Goal: Task Accomplishment & Management: Manage account settings

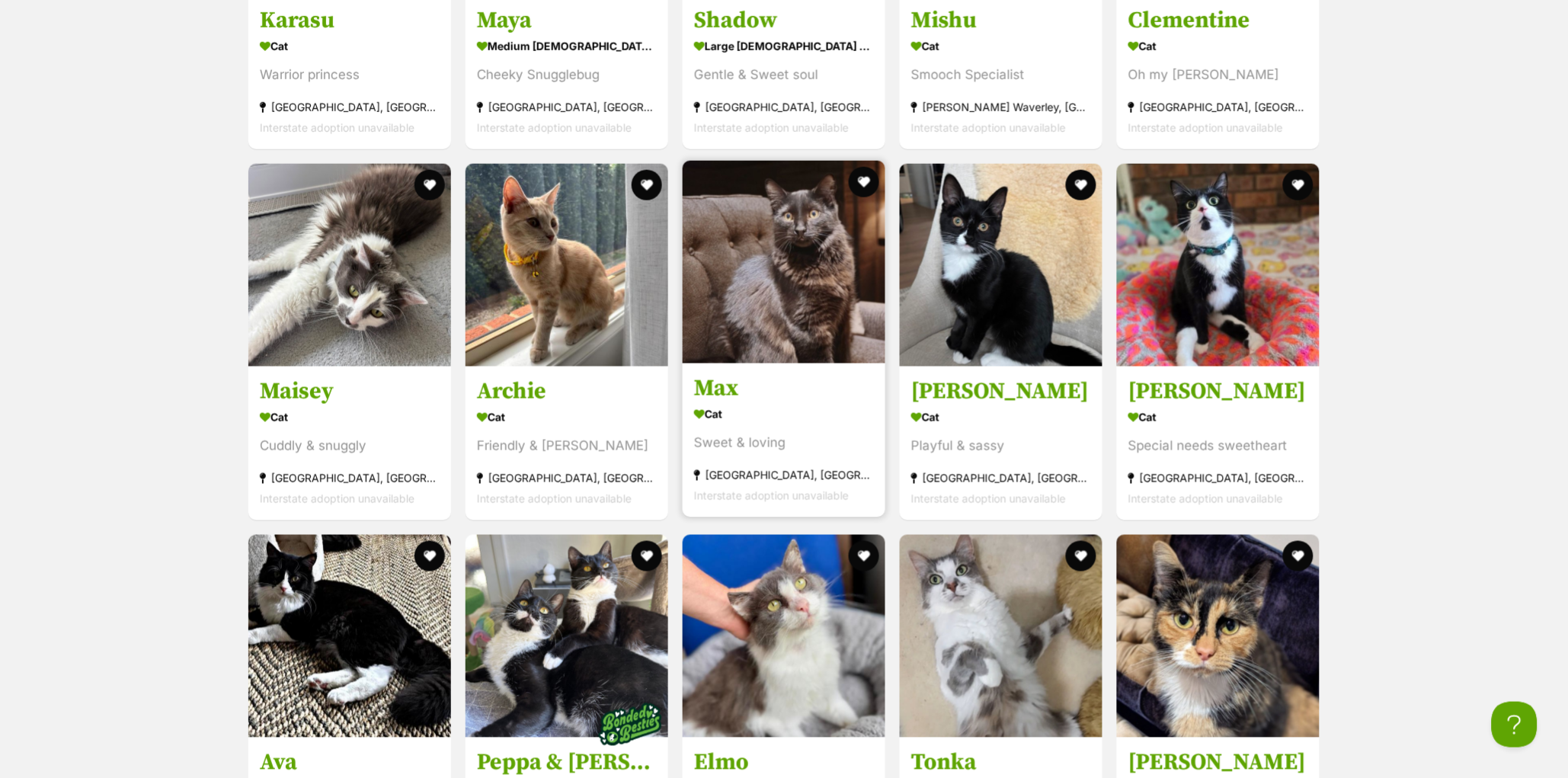
scroll to position [6064, 0]
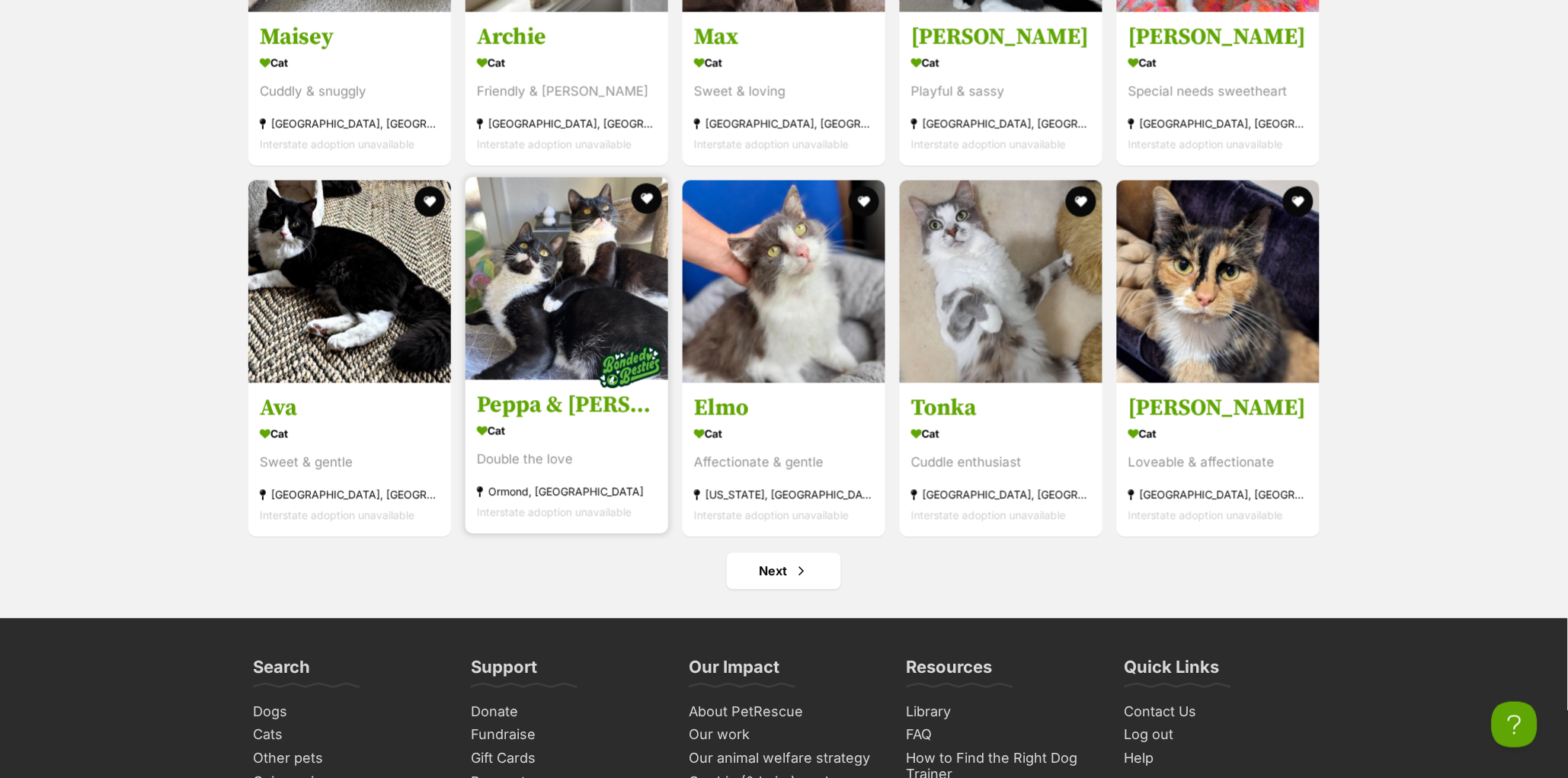
click at [558, 420] on h3 "Peppa & Tabitha" at bounding box center [566, 406] width 180 height 29
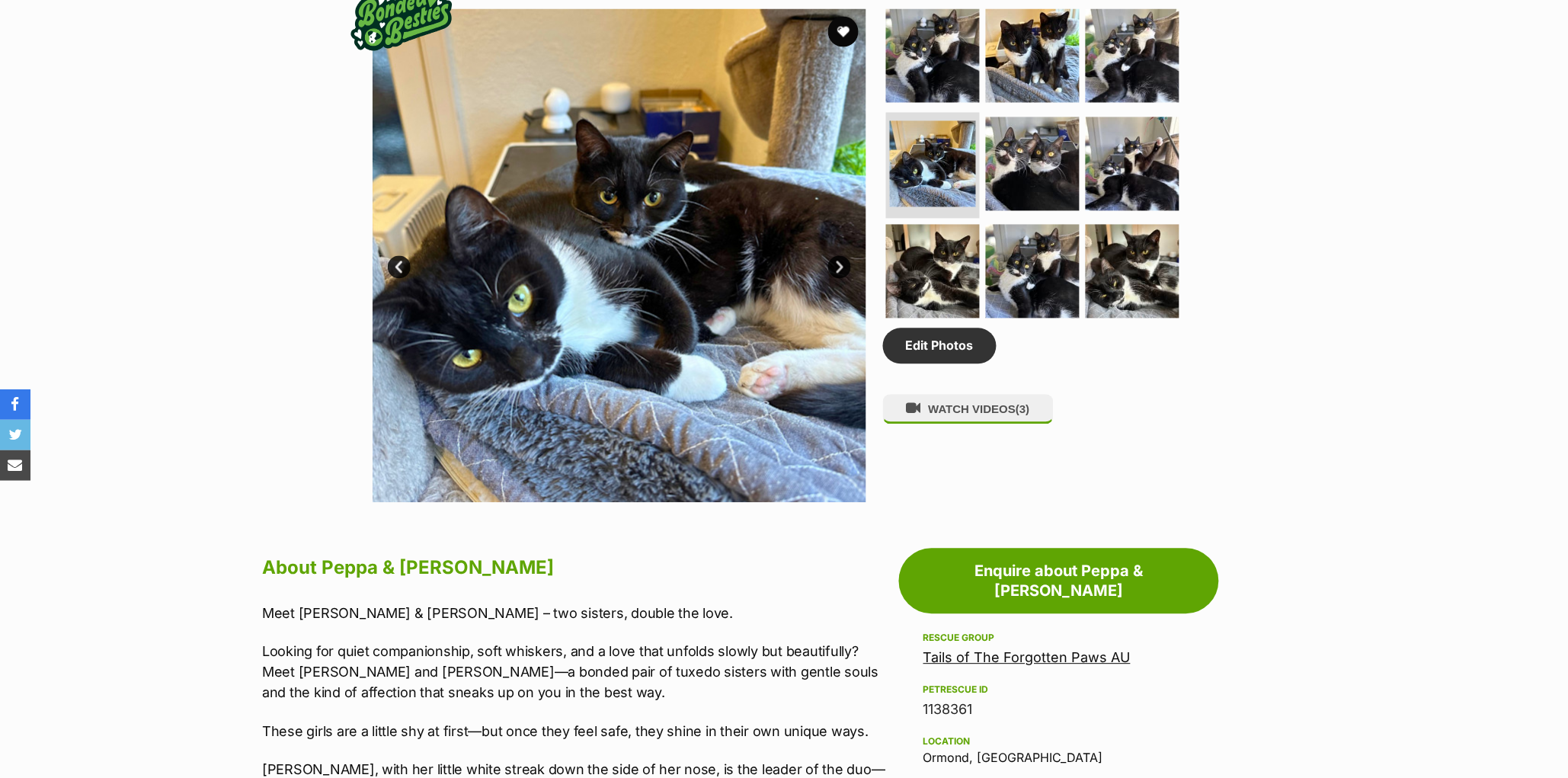
click at [835, 279] on link "Next" at bounding box center [839, 267] width 23 height 23
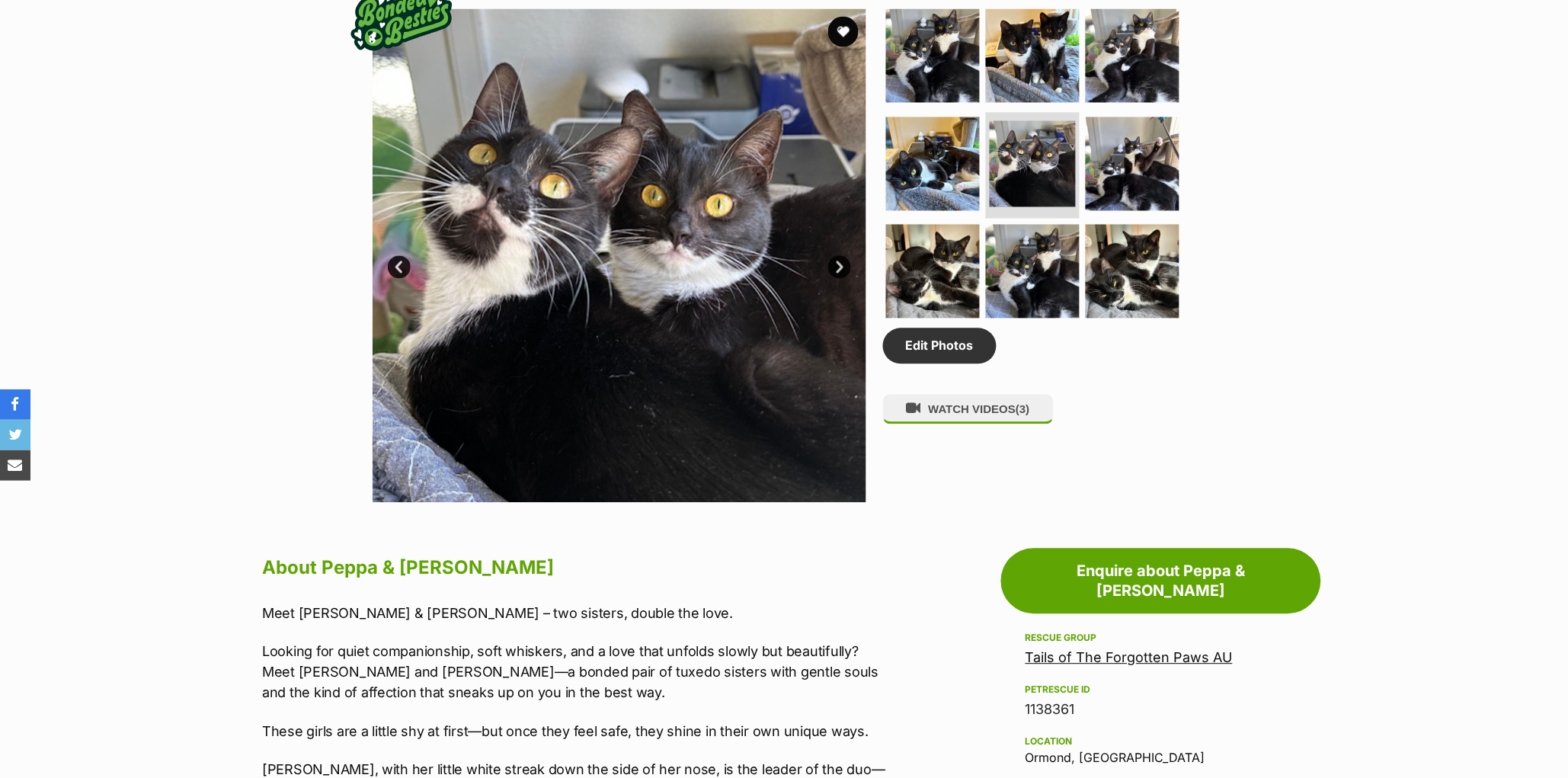
click at [835, 279] on link "Next" at bounding box center [839, 267] width 23 height 23
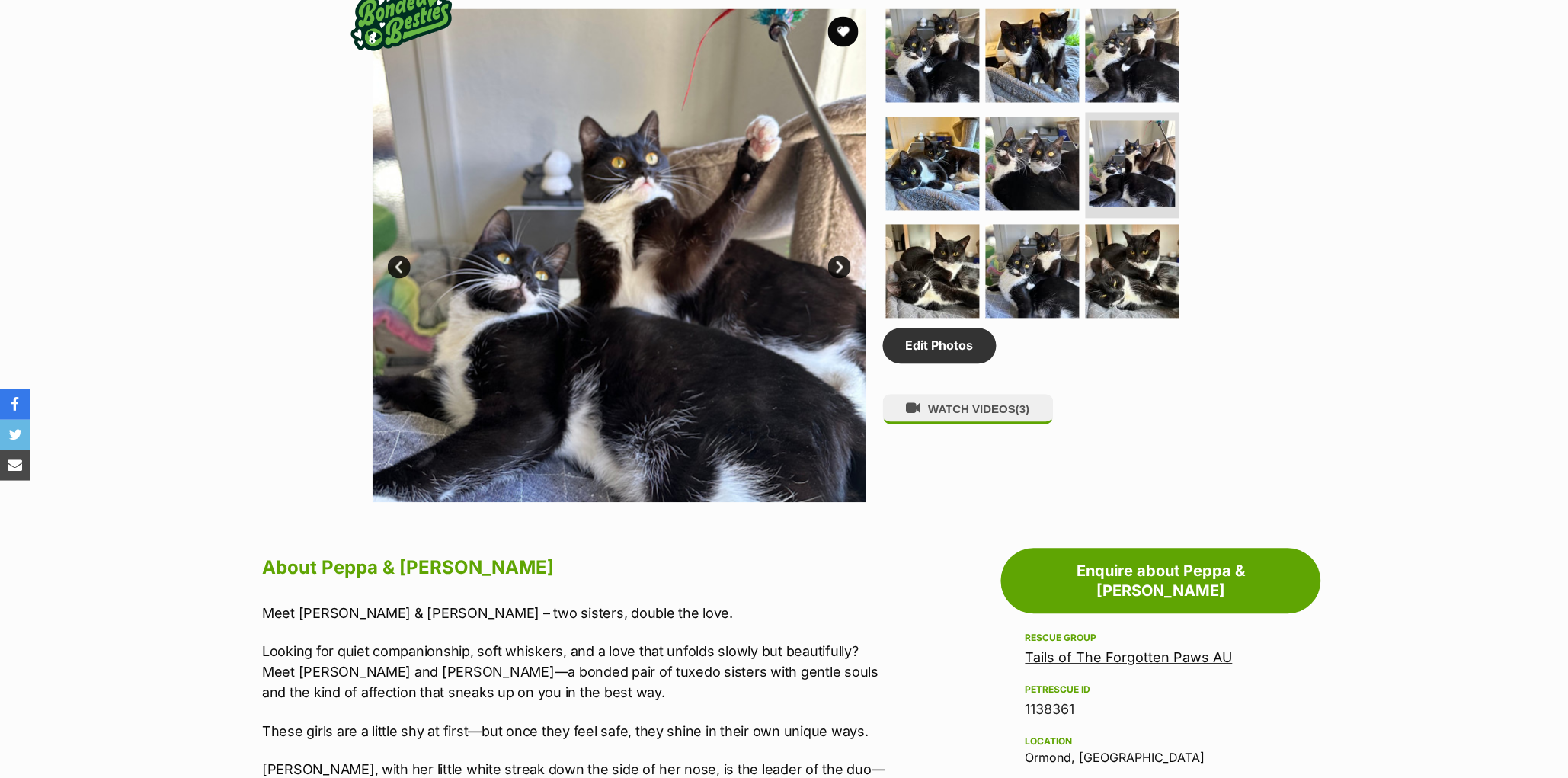
click at [835, 279] on link "Next" at bounding box center [839, 267] width 23 height 23
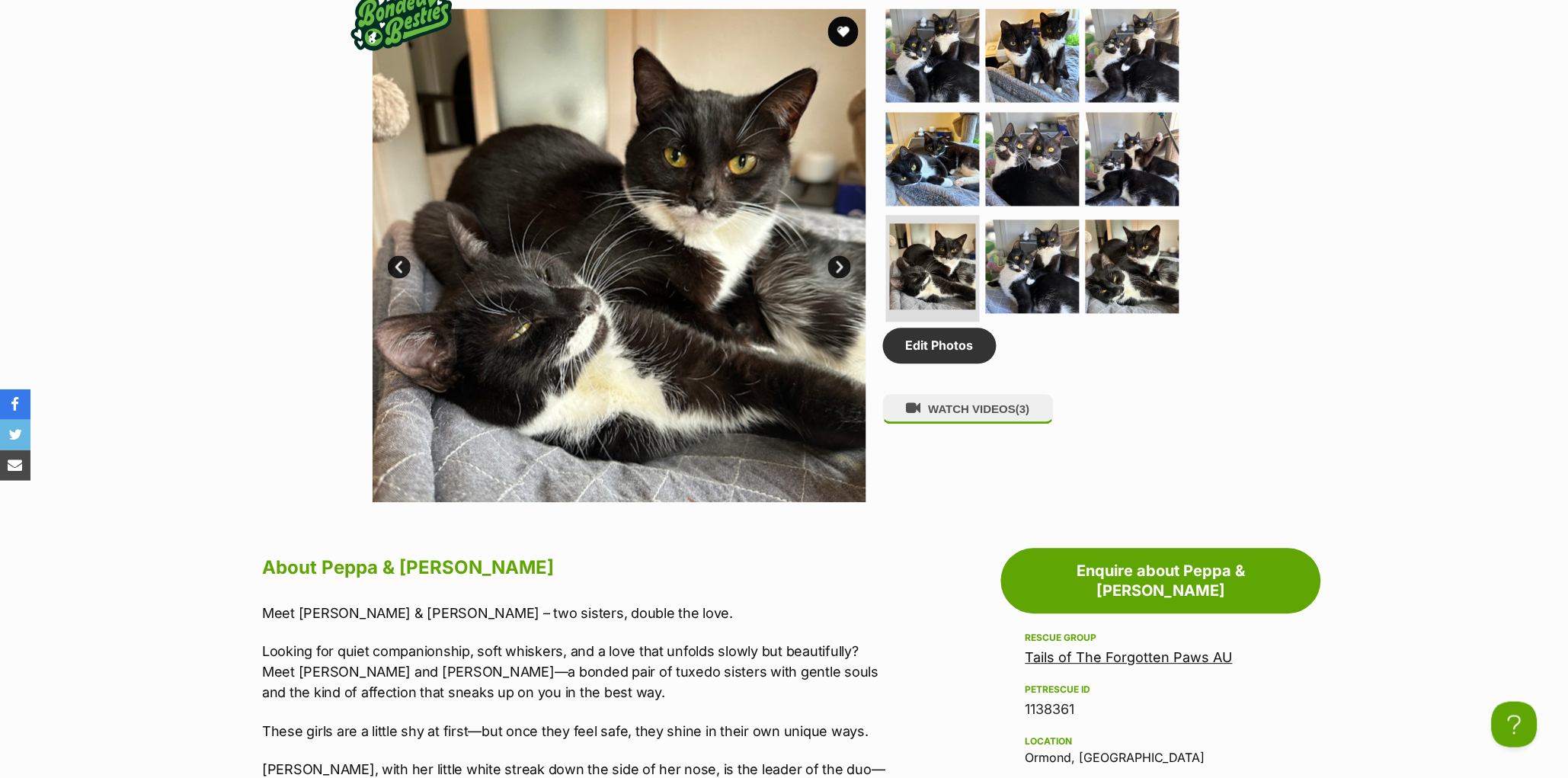
click at [835, 279] on link "Next" at bounding box center [839, 267] width 23 height 23
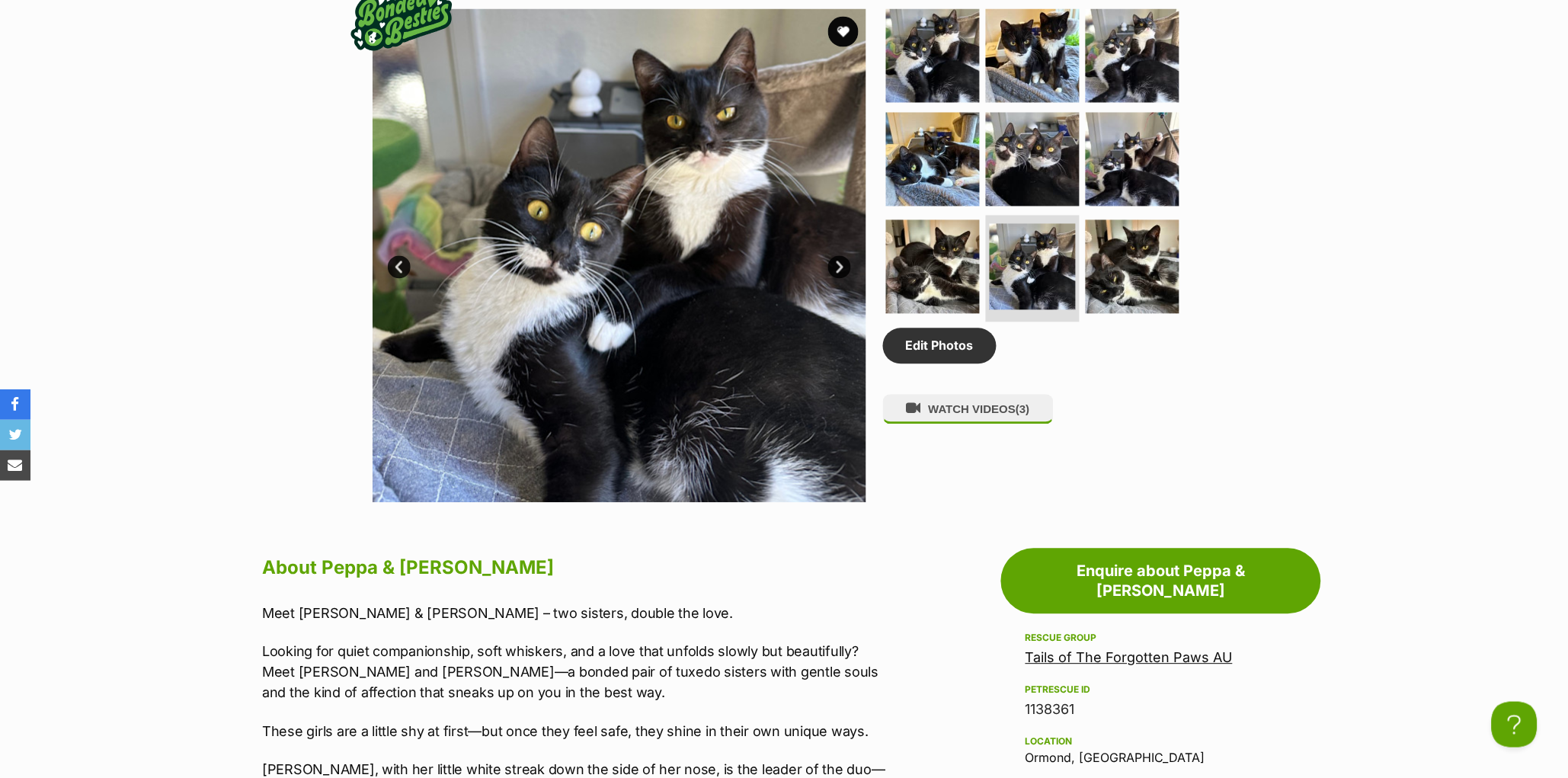
click at [835, 279] on link "Next" at bounding box center [839, 267] width 23 height 23
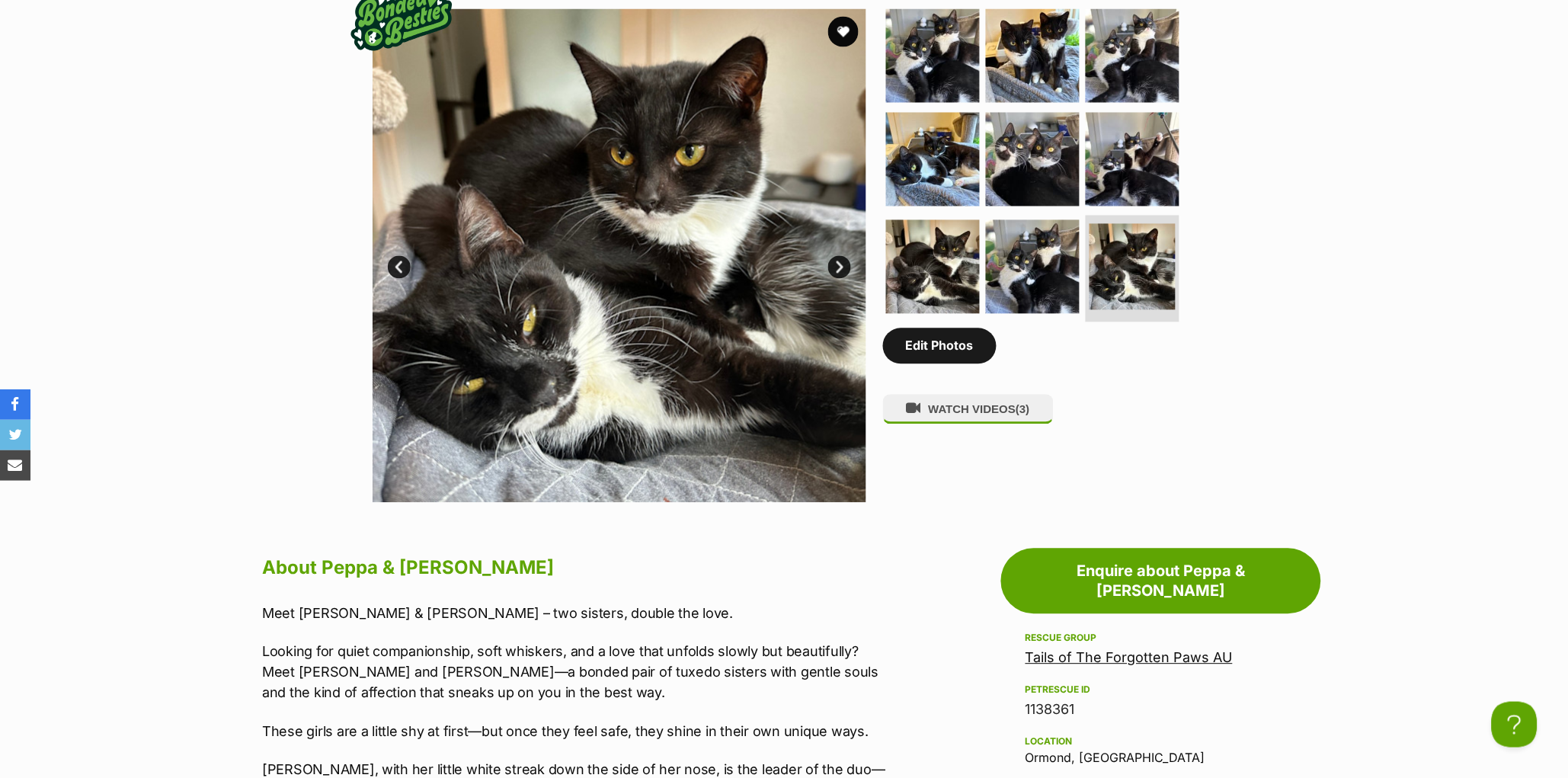
click at [924, 363] on link "Edit Photos" at bounding box center [940, 346] width 114 height 35
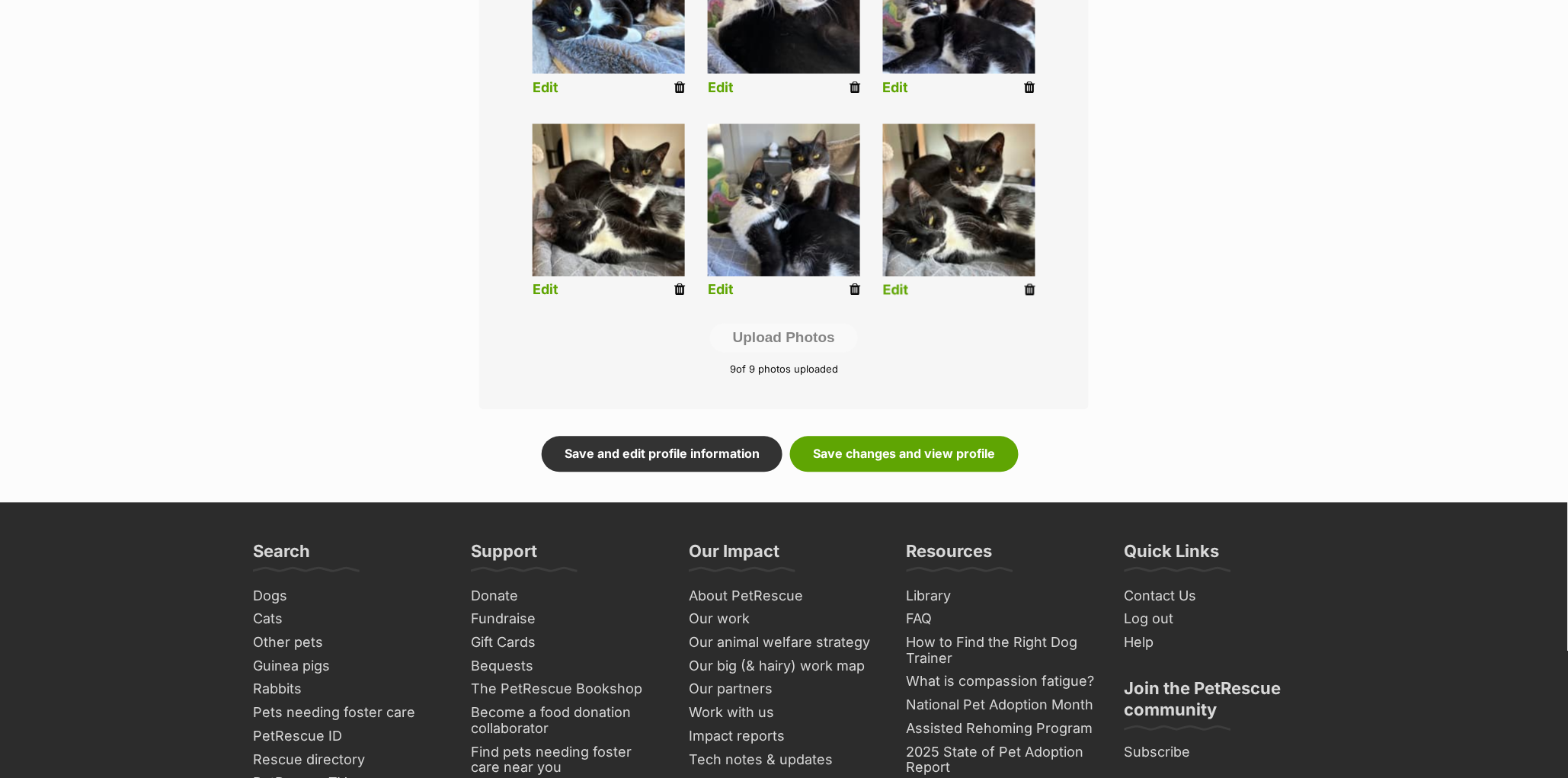
click at [1037, 289] on li "Edit" at bounding box center [959, 214] width 175 height 196
click at [1030, 294] on icon at bounding box center [1030, 290] width 11 height 14
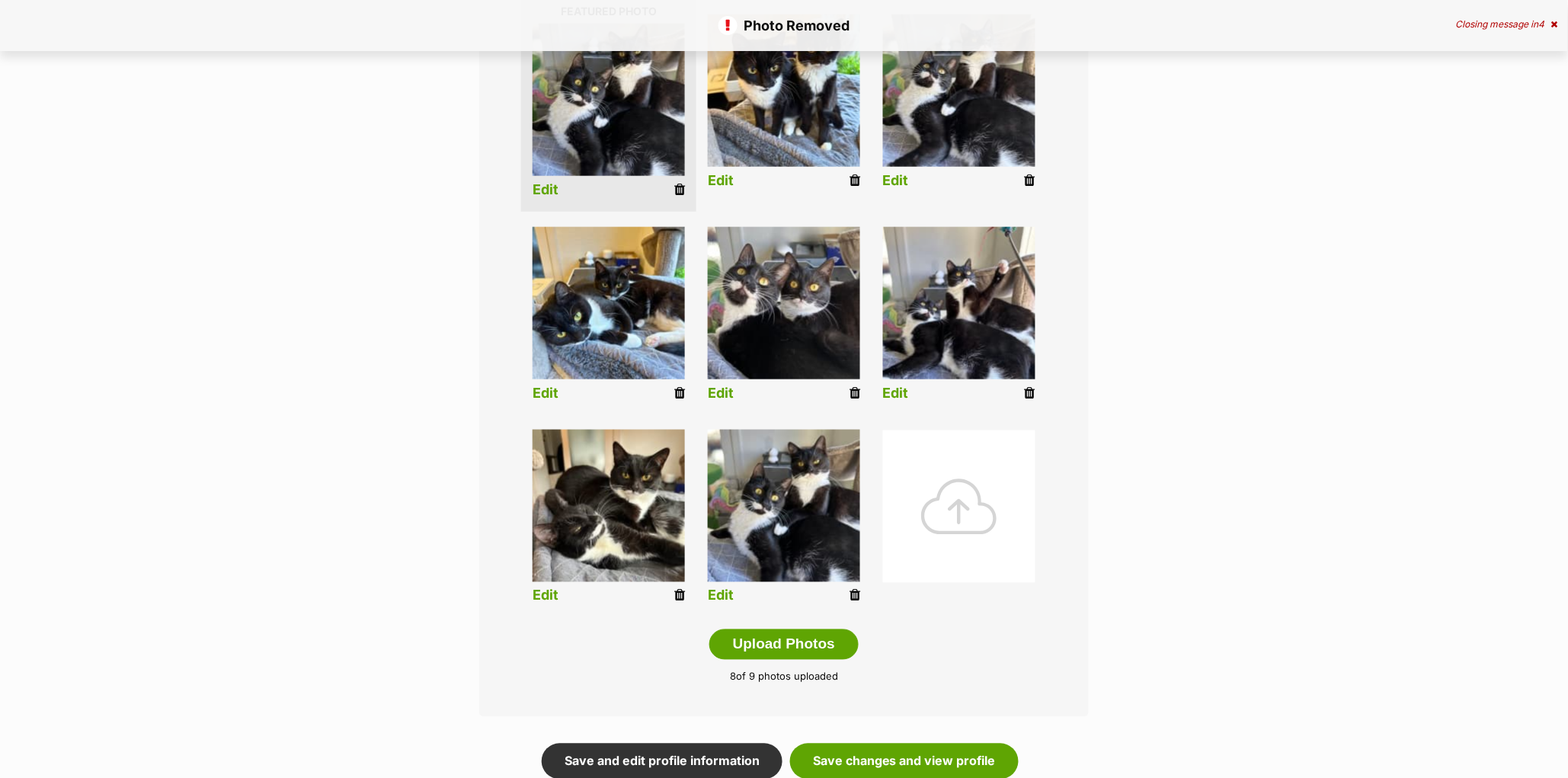
scroll to position [400, 0]
click at [680, 597] on icon at bounding box center [679, 594] width 11 height 14
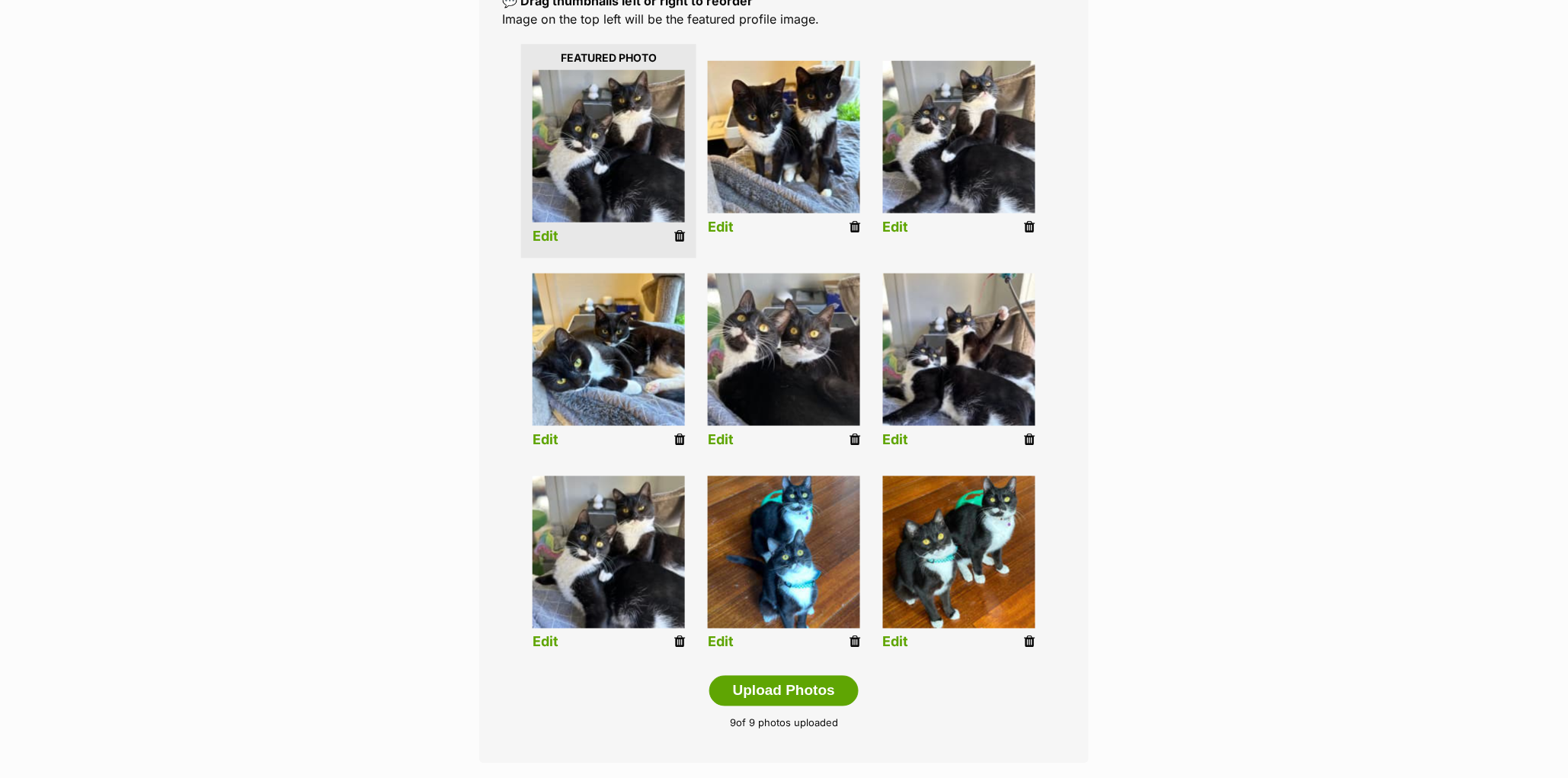
scroll to position [352, 0]
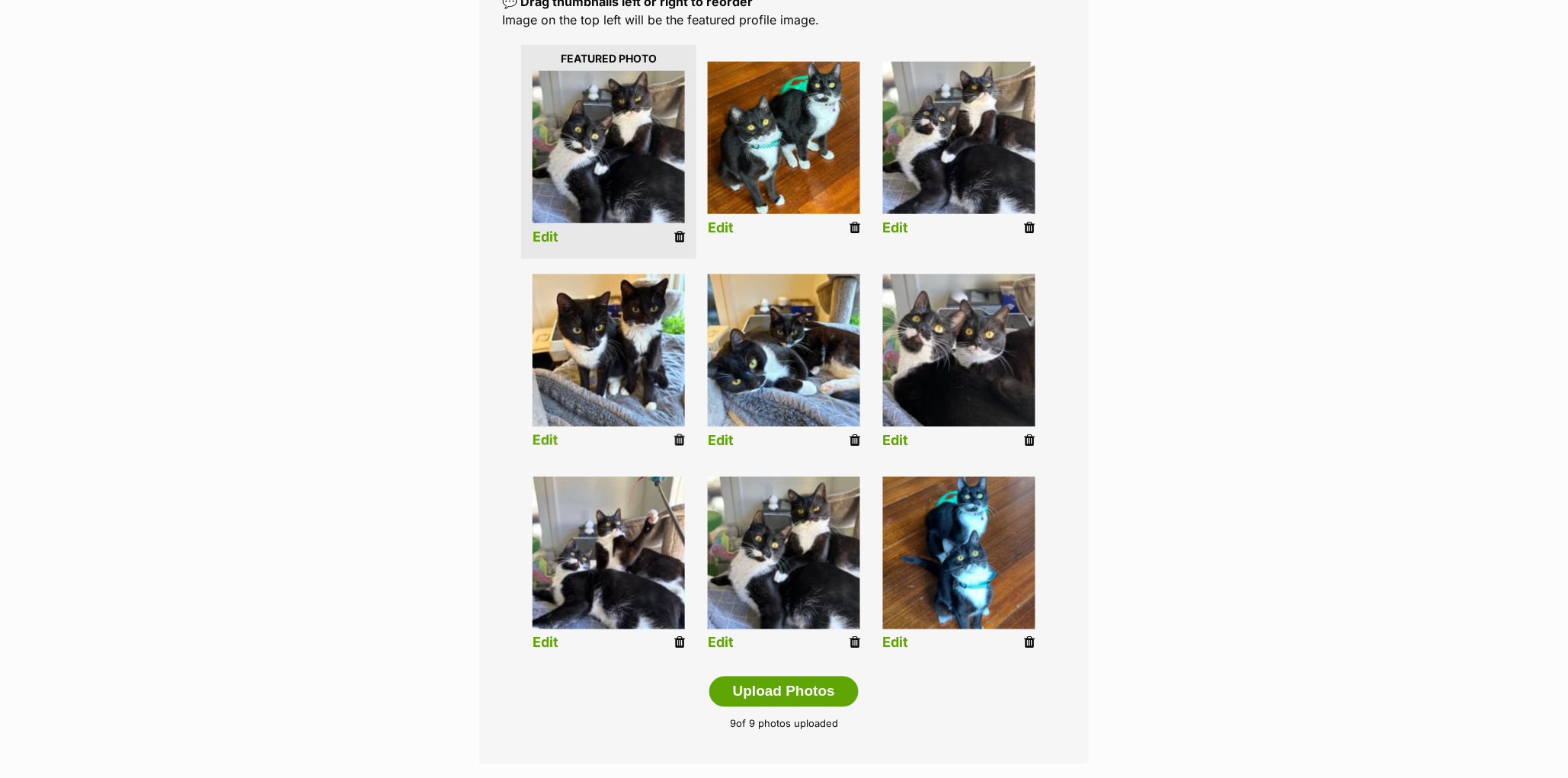
click at [573, 378] on img at bounding box center [608, 350] width 152 height 152
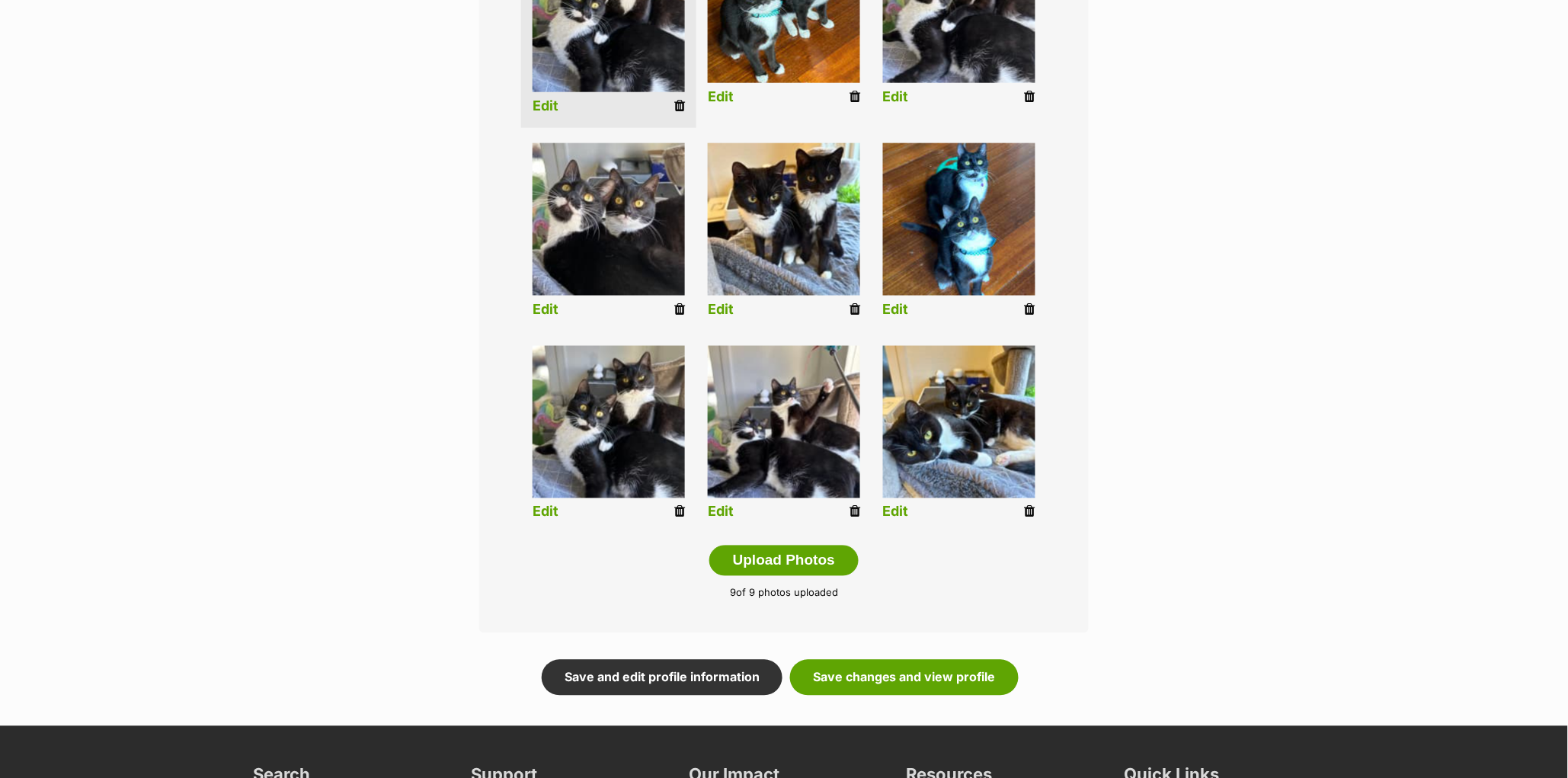
scroll to position [508, 0]
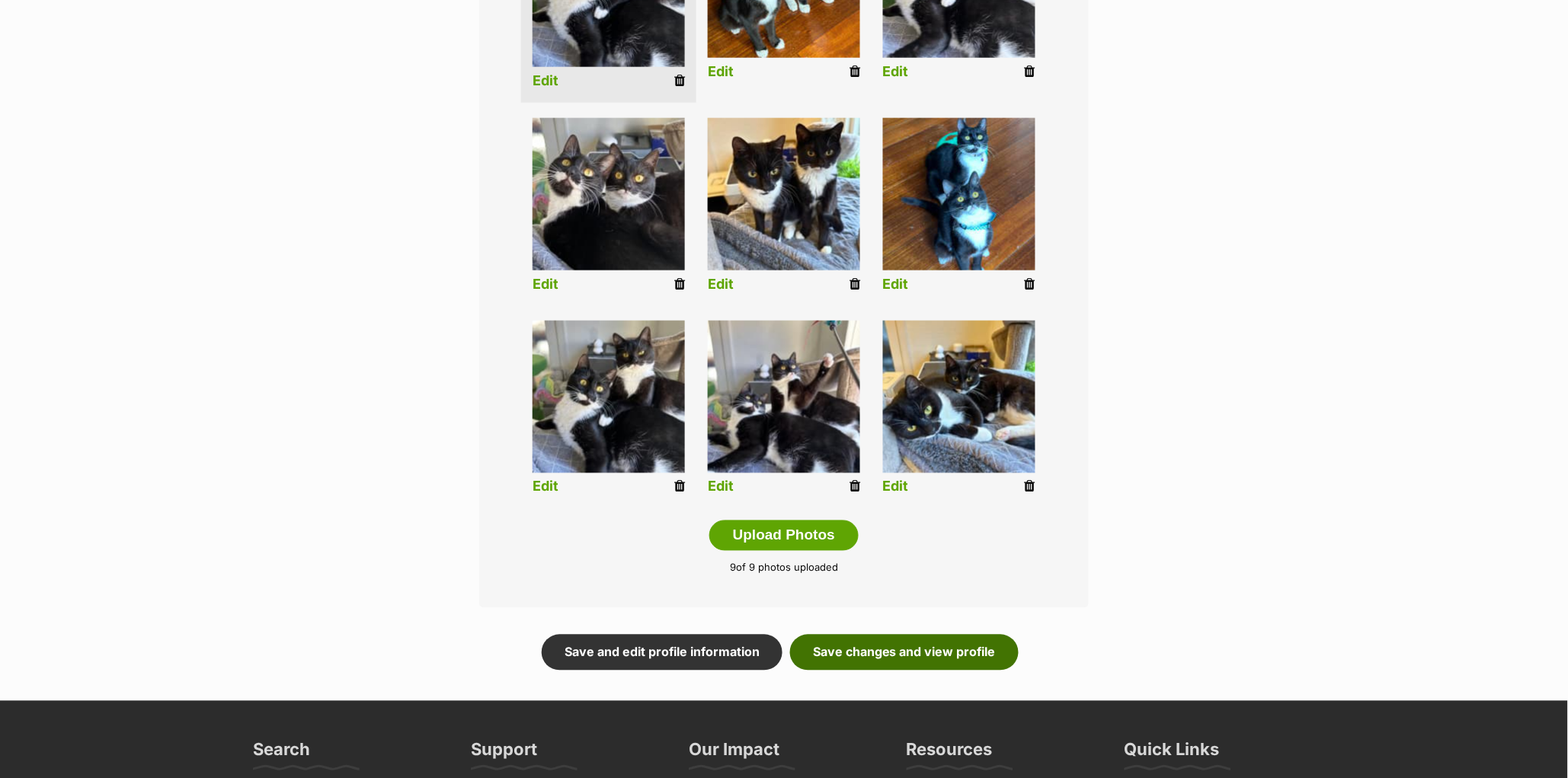
click at [875, 655] on link "Save changes and view profile" at bounding box center [904, 651] width 229 height 35
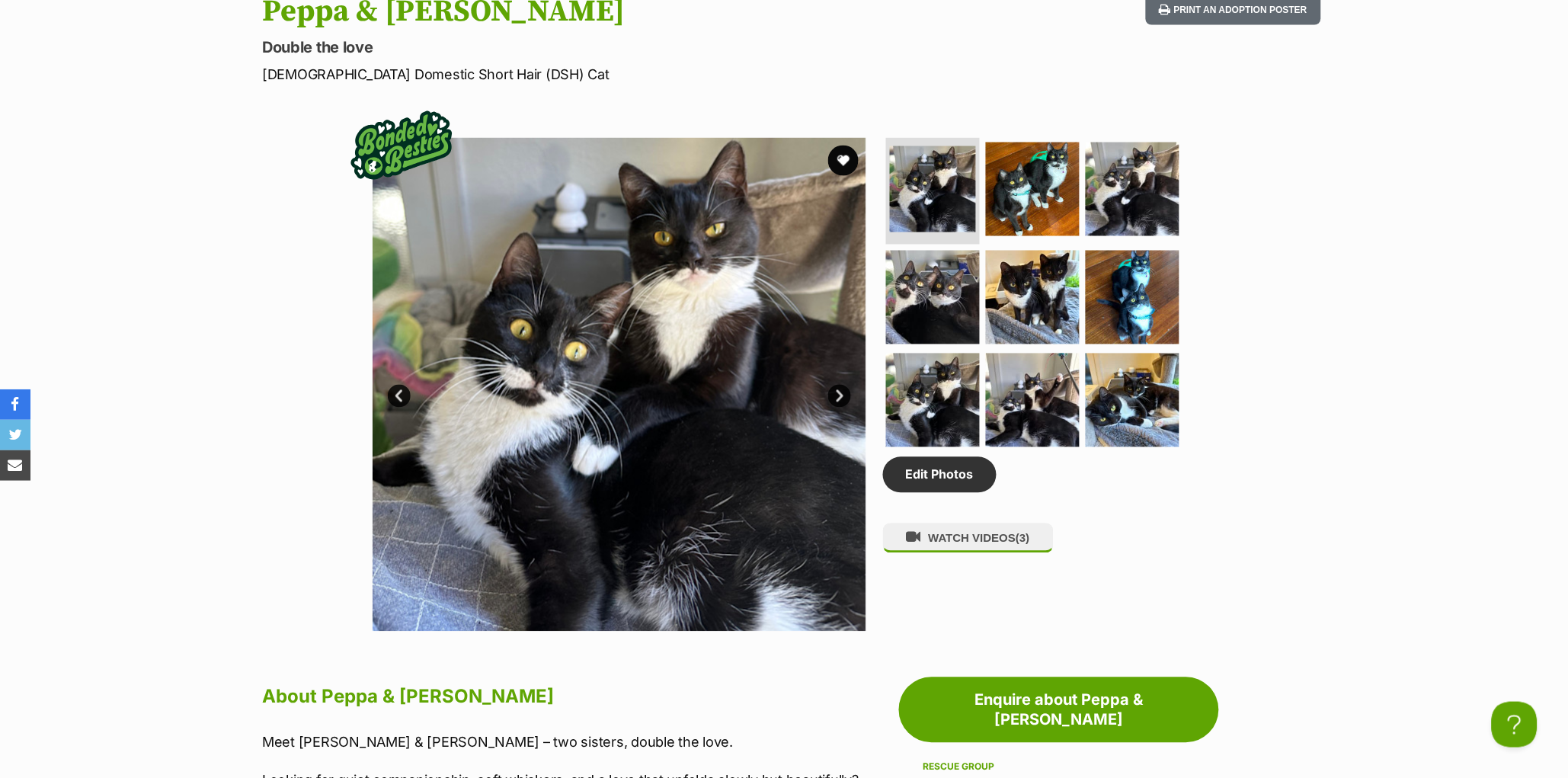
click at [843, 407] on link "Next" at bounding box center [839, 396] width 23 height 23
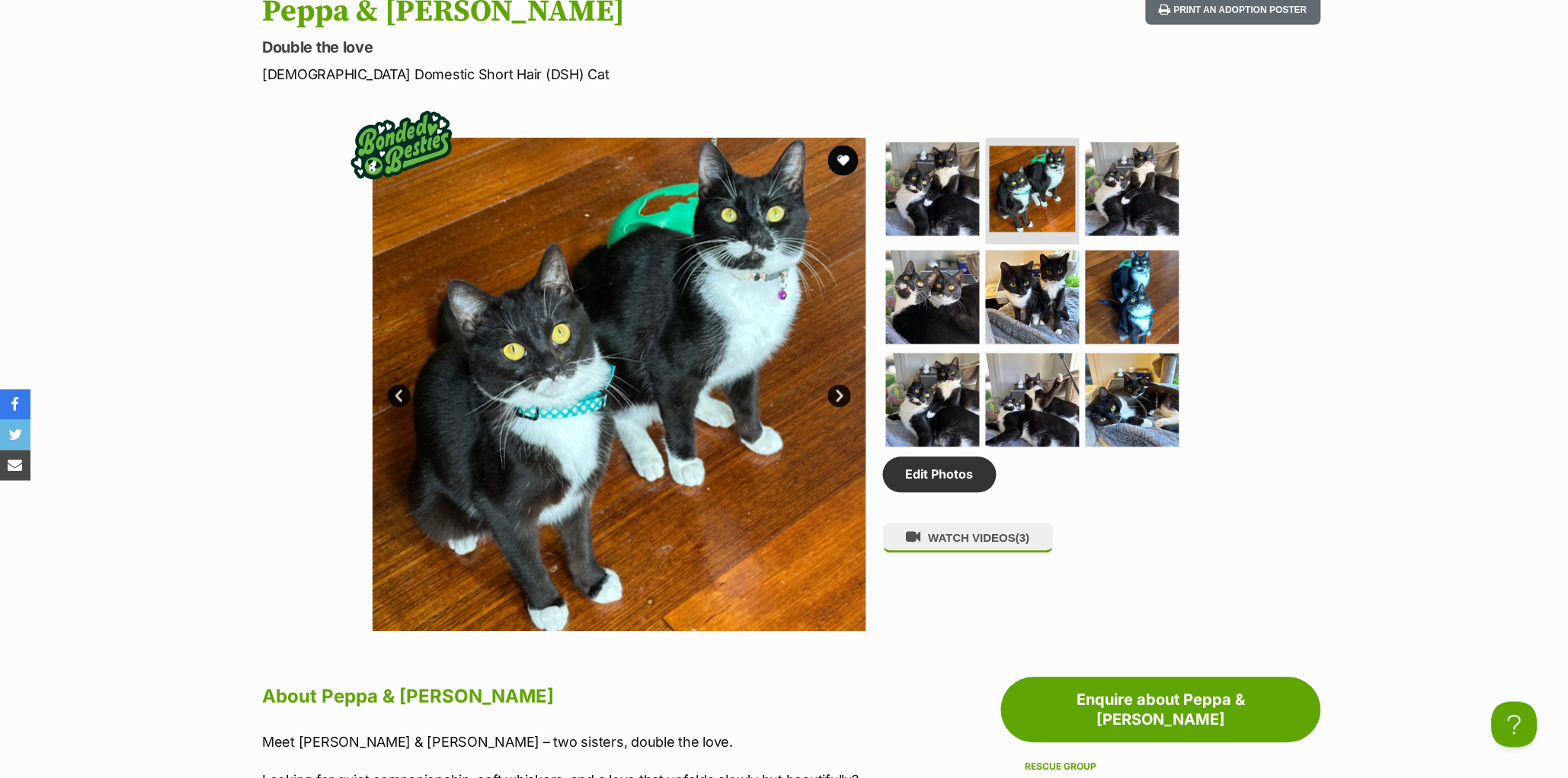
click at [843, 407] on link "Next" at bounding box center [839, 396] width 23 height 23
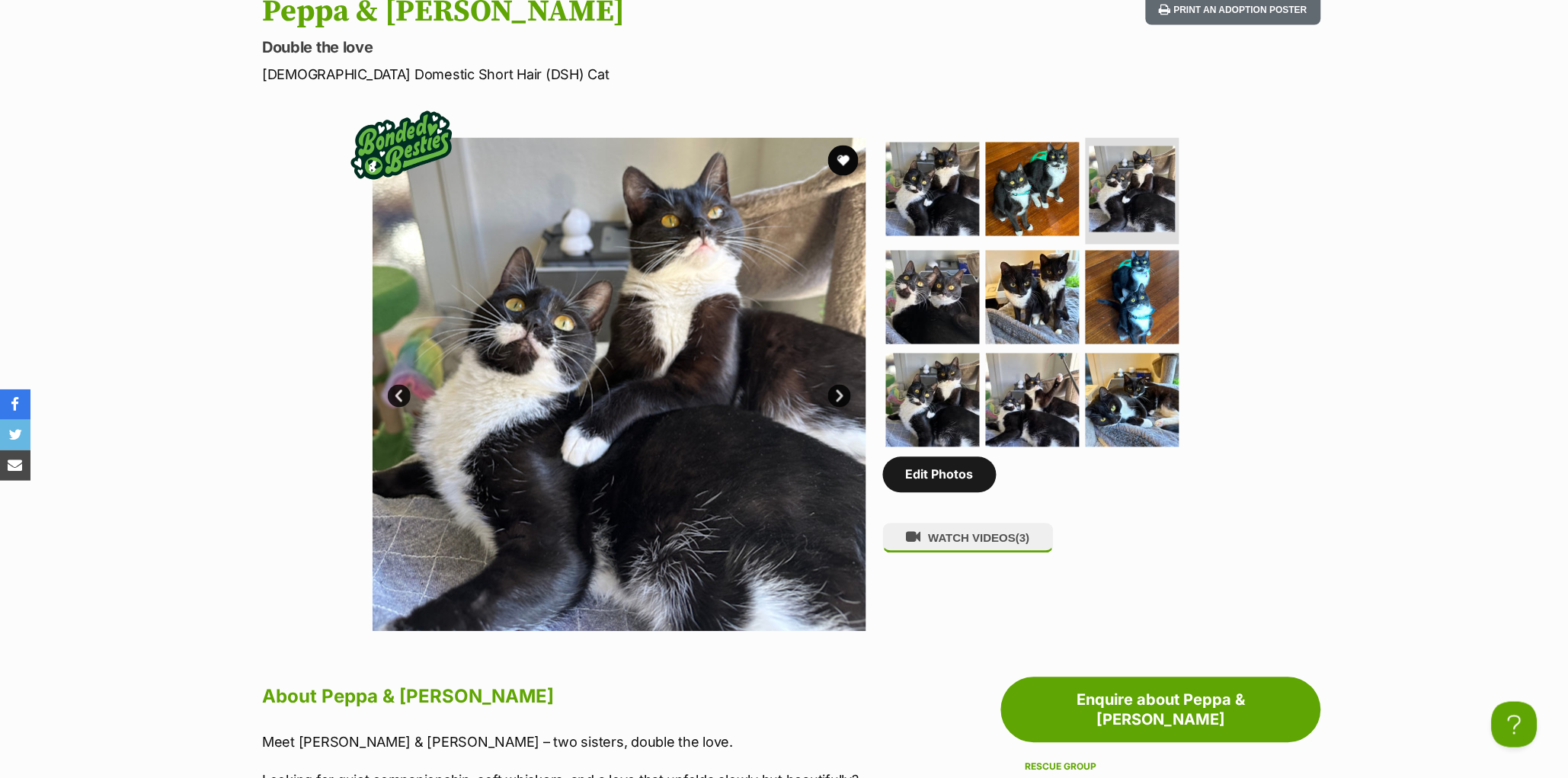
click at [938, 492] on link "Edit Photos" at bounding box center [940, 474] width 114 height 35
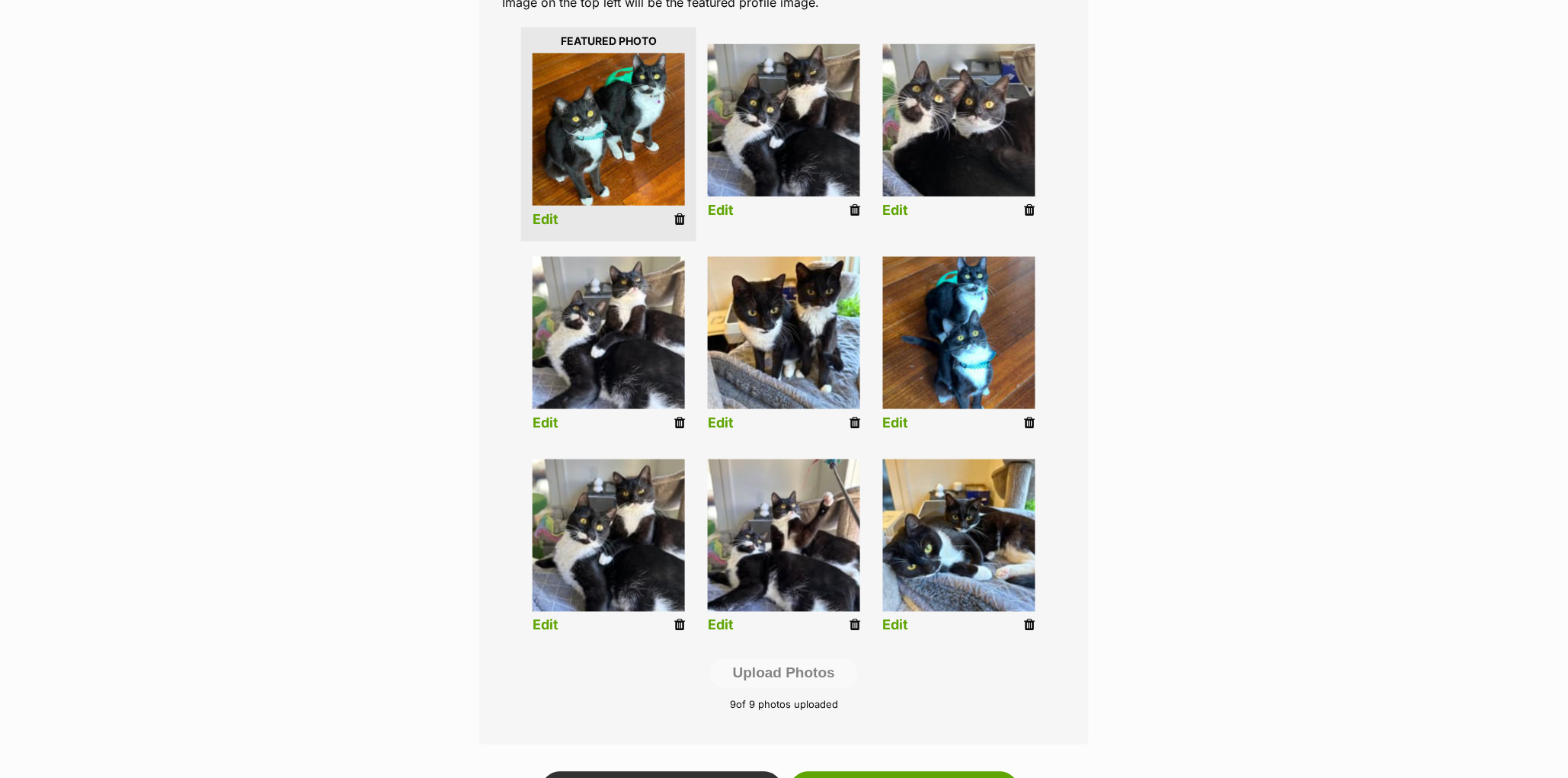
scroll to position [632, 0]
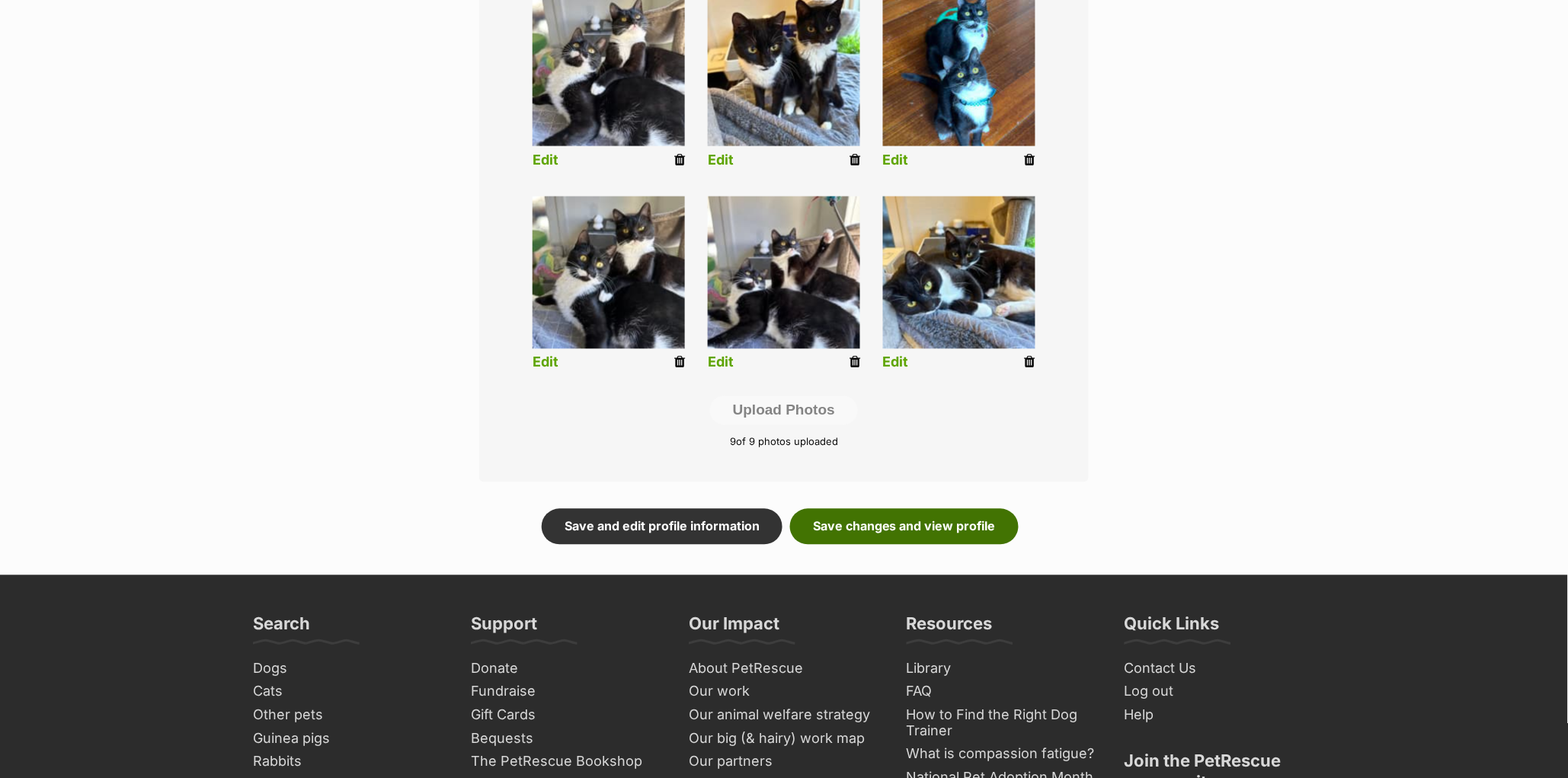
click at [931, 528] on link "Save changes and view profile" at bounding box center [904, 526] width 229 height 35
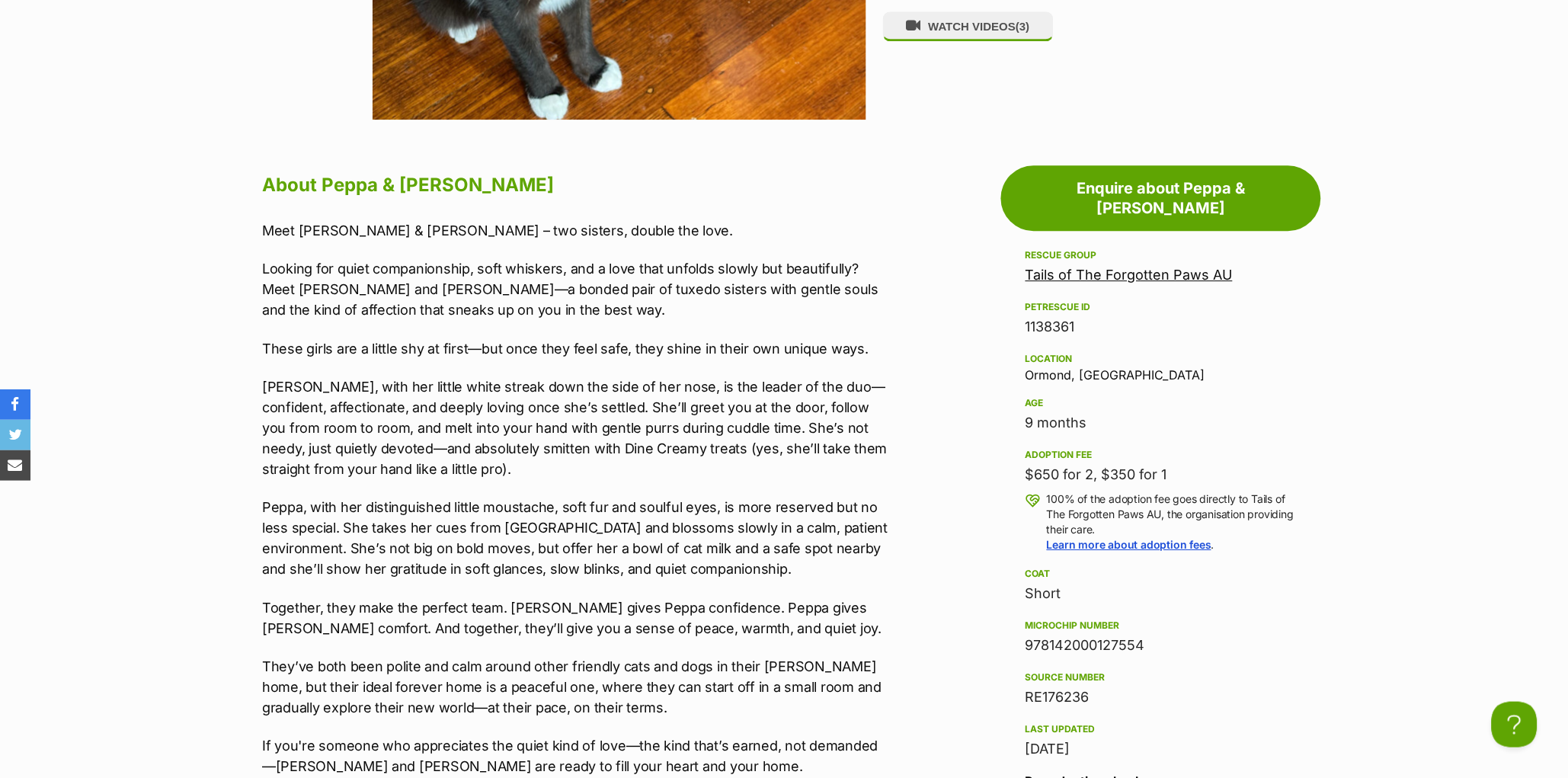
scroll to position [1177, 0]
click at [619, 296] on p "Looking for quiet companionship, soft whiskers, and a love that unfolds slowly …" at bounding box center [577, 289] width 629 height 62
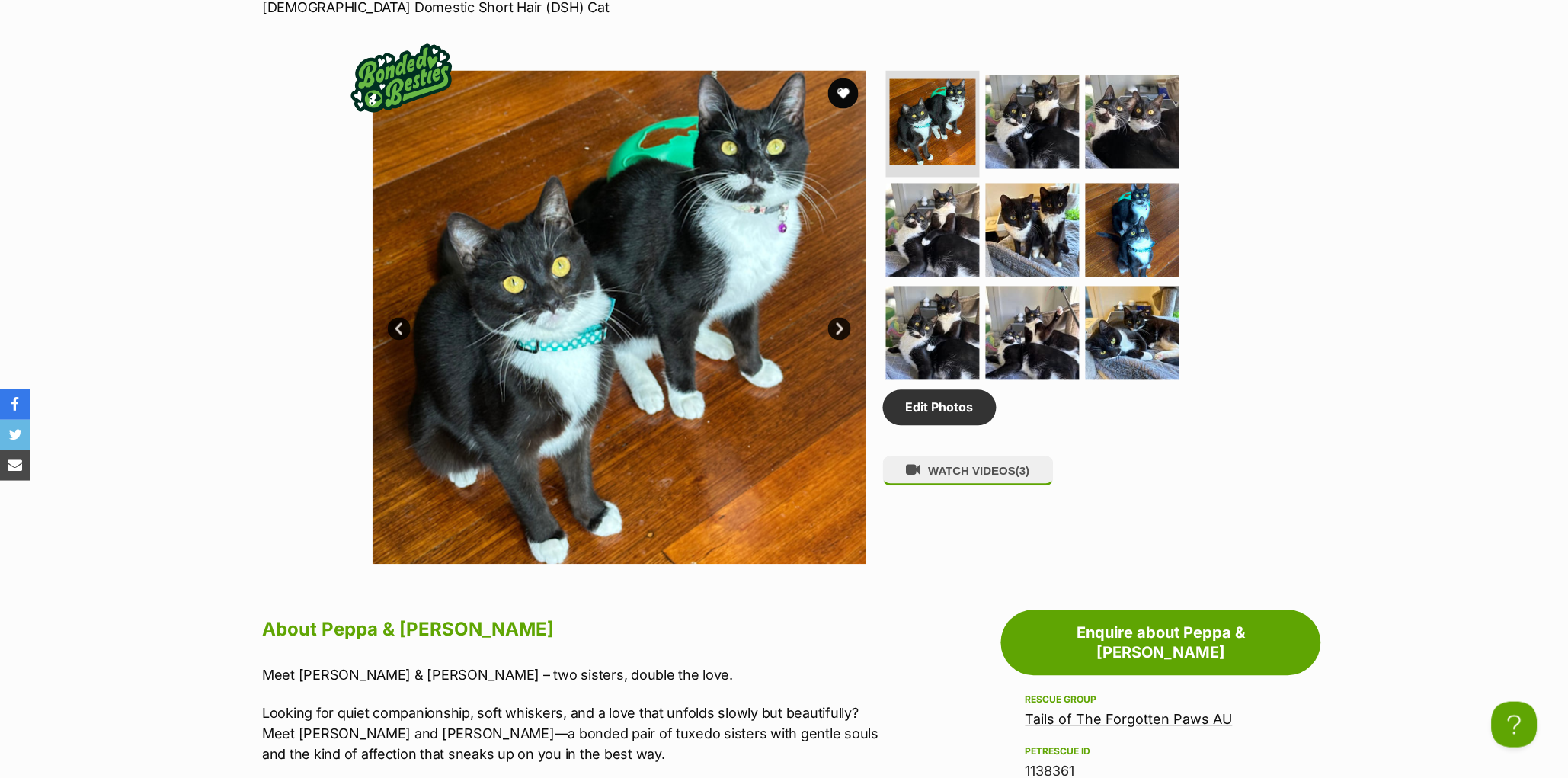
scroll to position [404, 0]
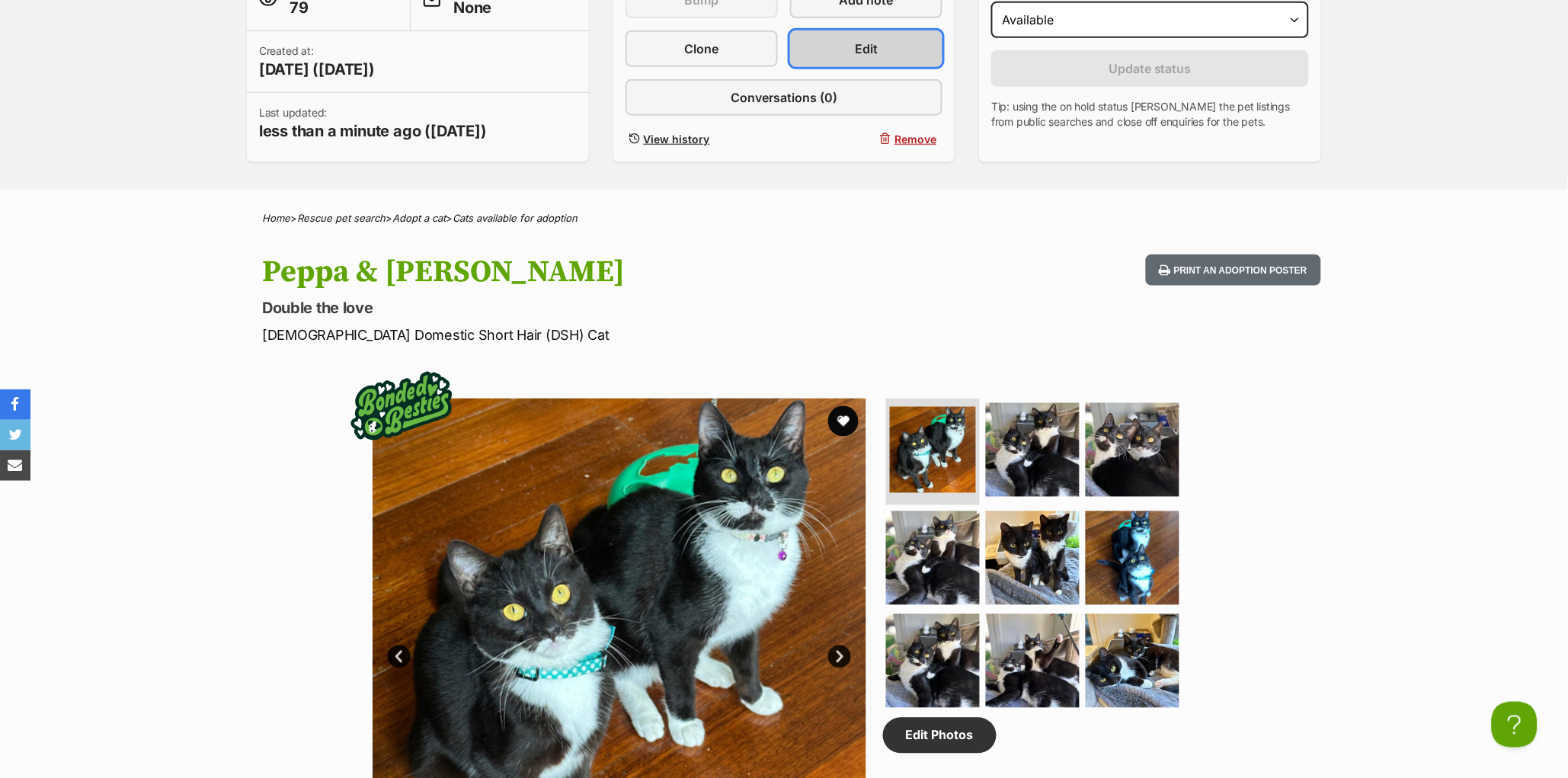
click at [843, 67] on link "Edit" at bounding box center [866, 48] width 152 height 37
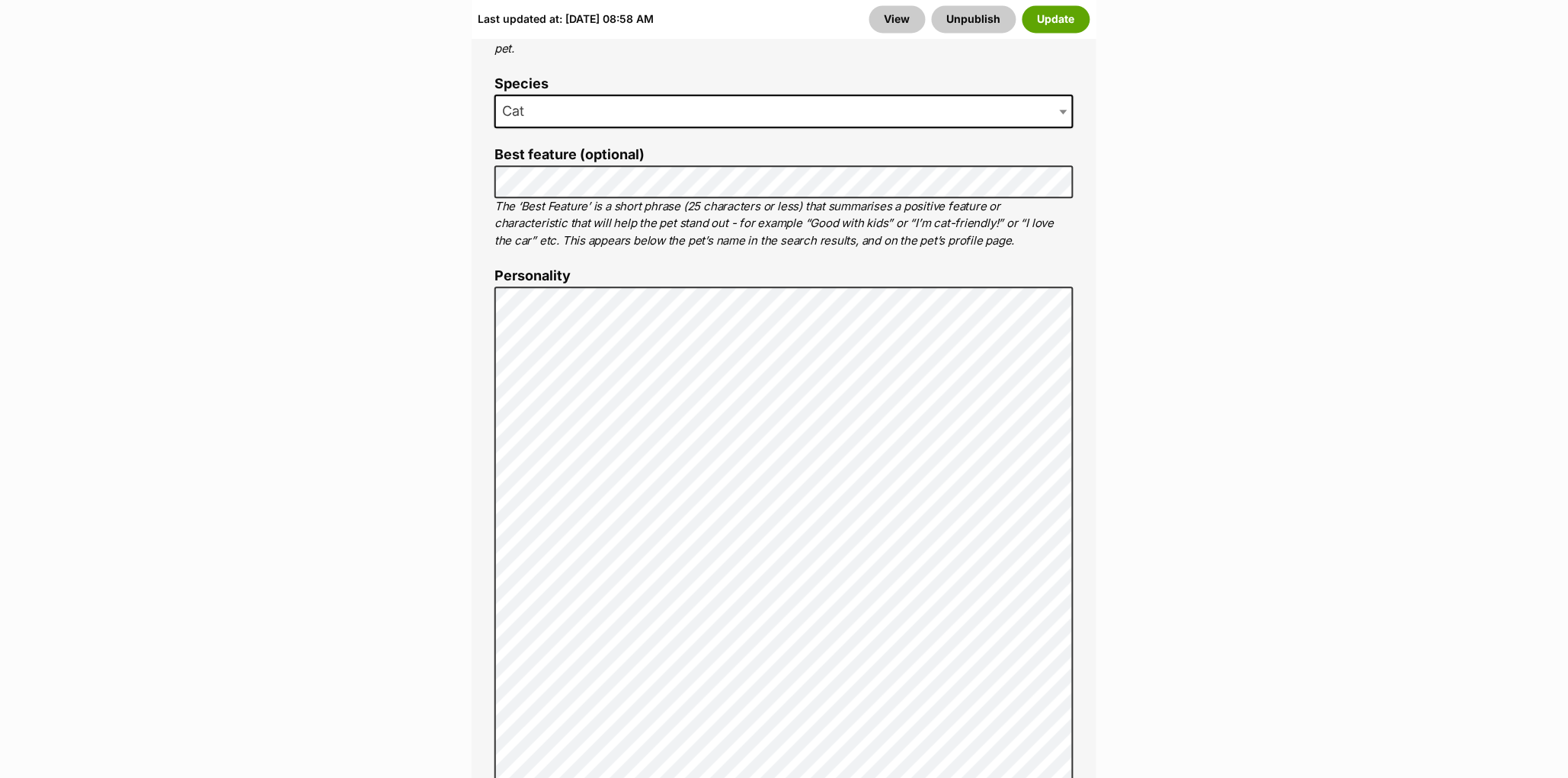
scroll to position [1040, 0]
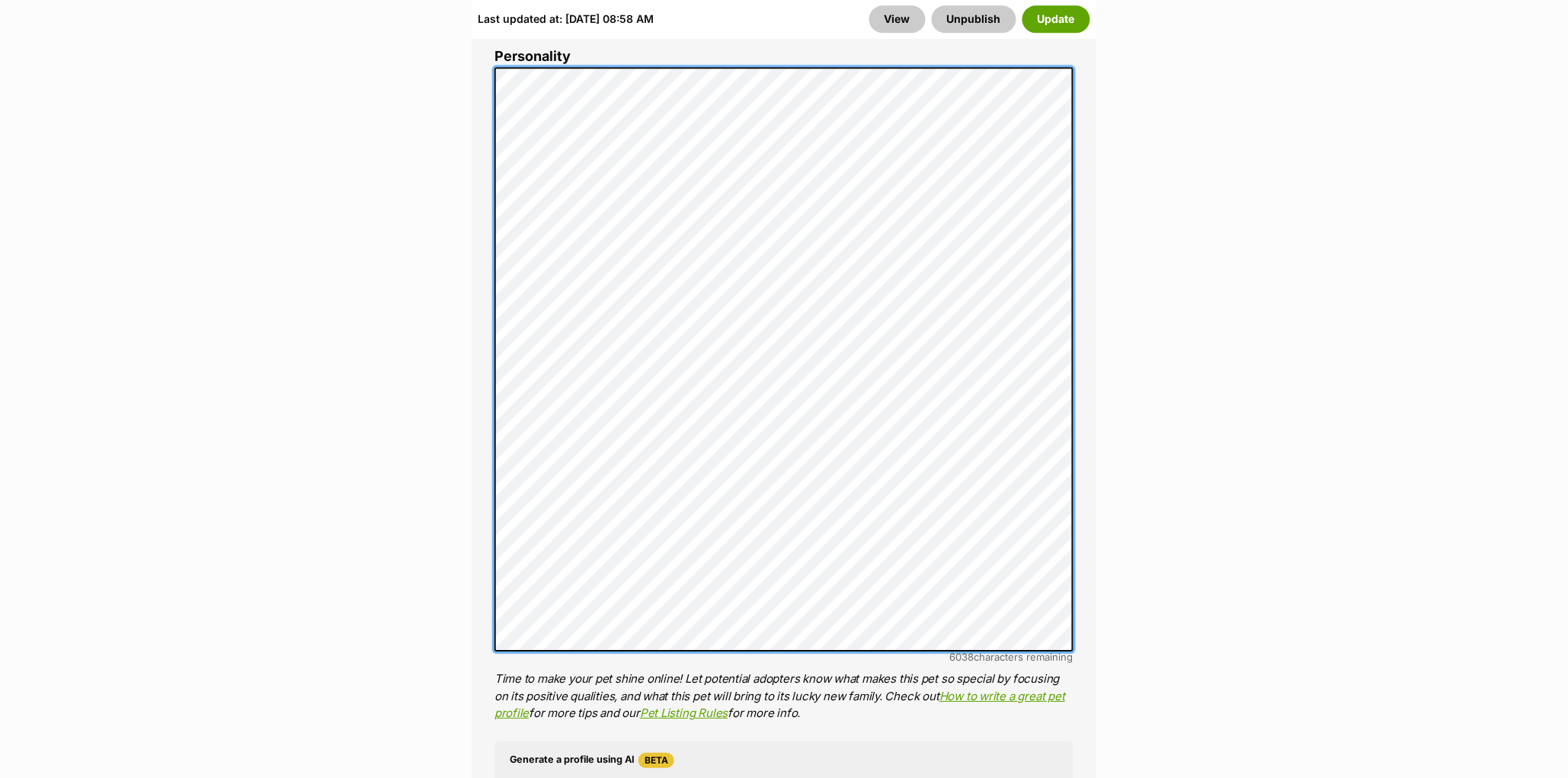
scroll to position [1260, 0]
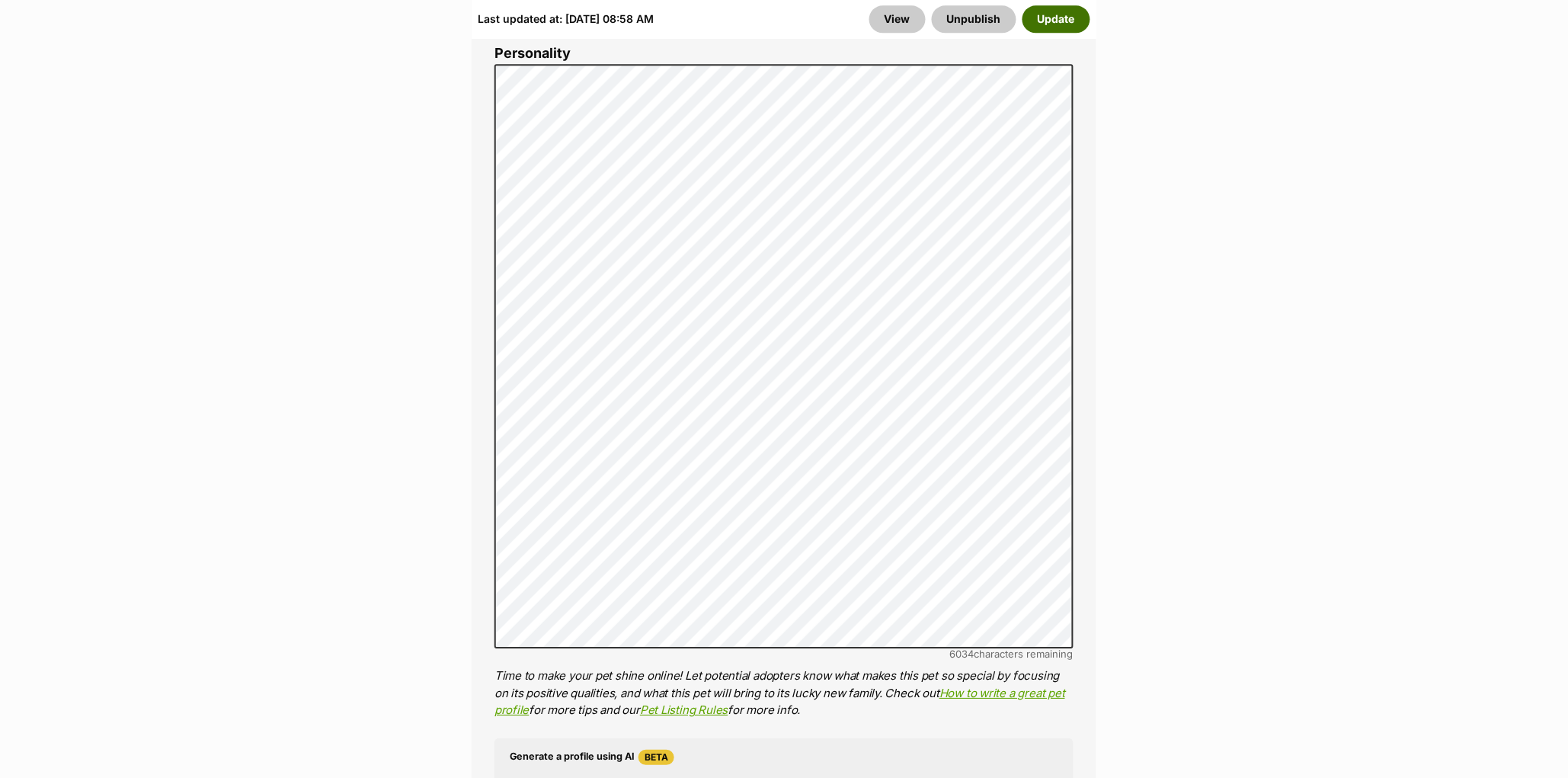
click at [1061, 22] on button "Update" at bounding box center [1056, 20] width 68 height 28
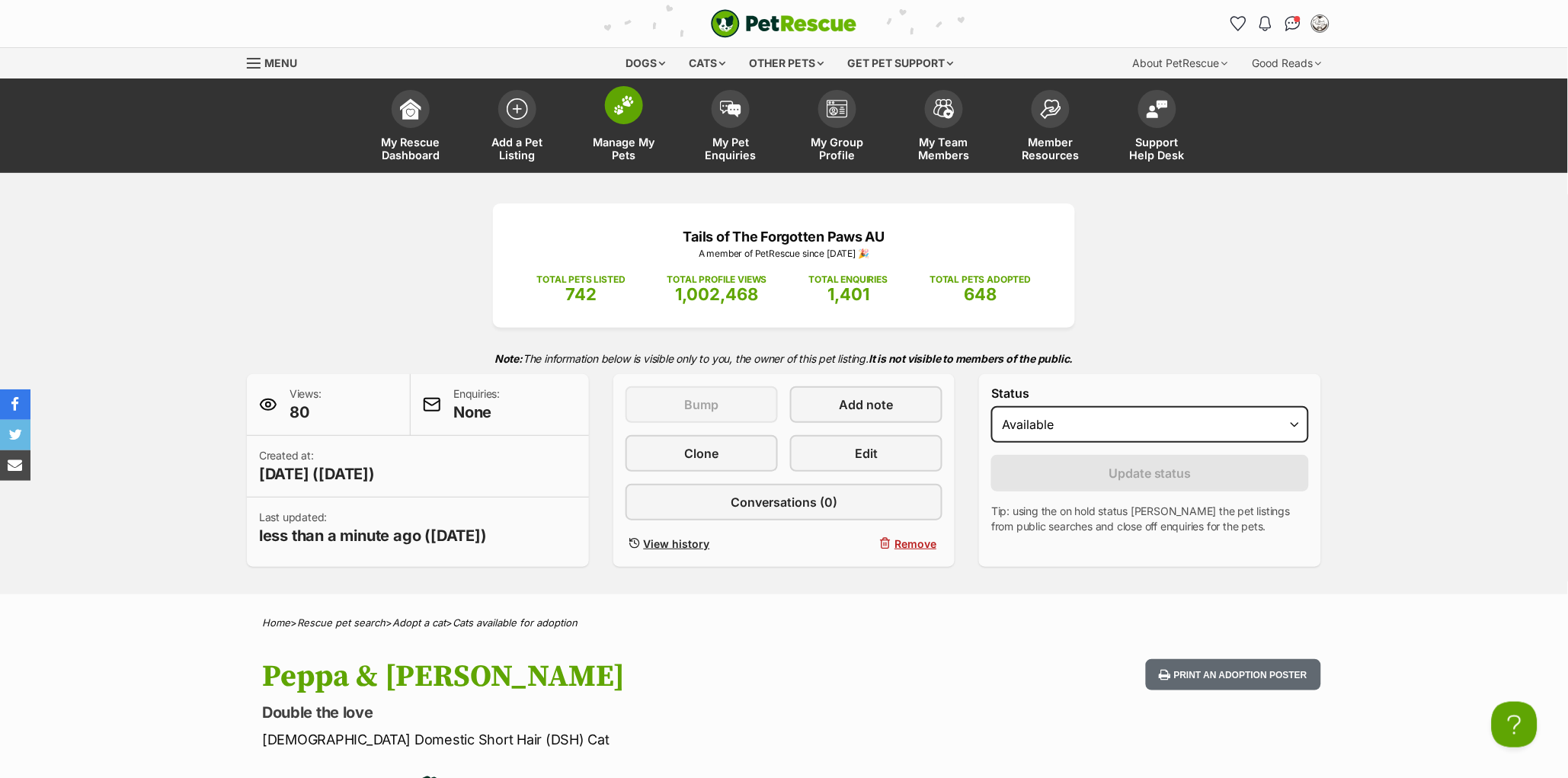
click at [606, 119] on link "Manage My Pets" at bounding box center [624, 127] width 107 height 90
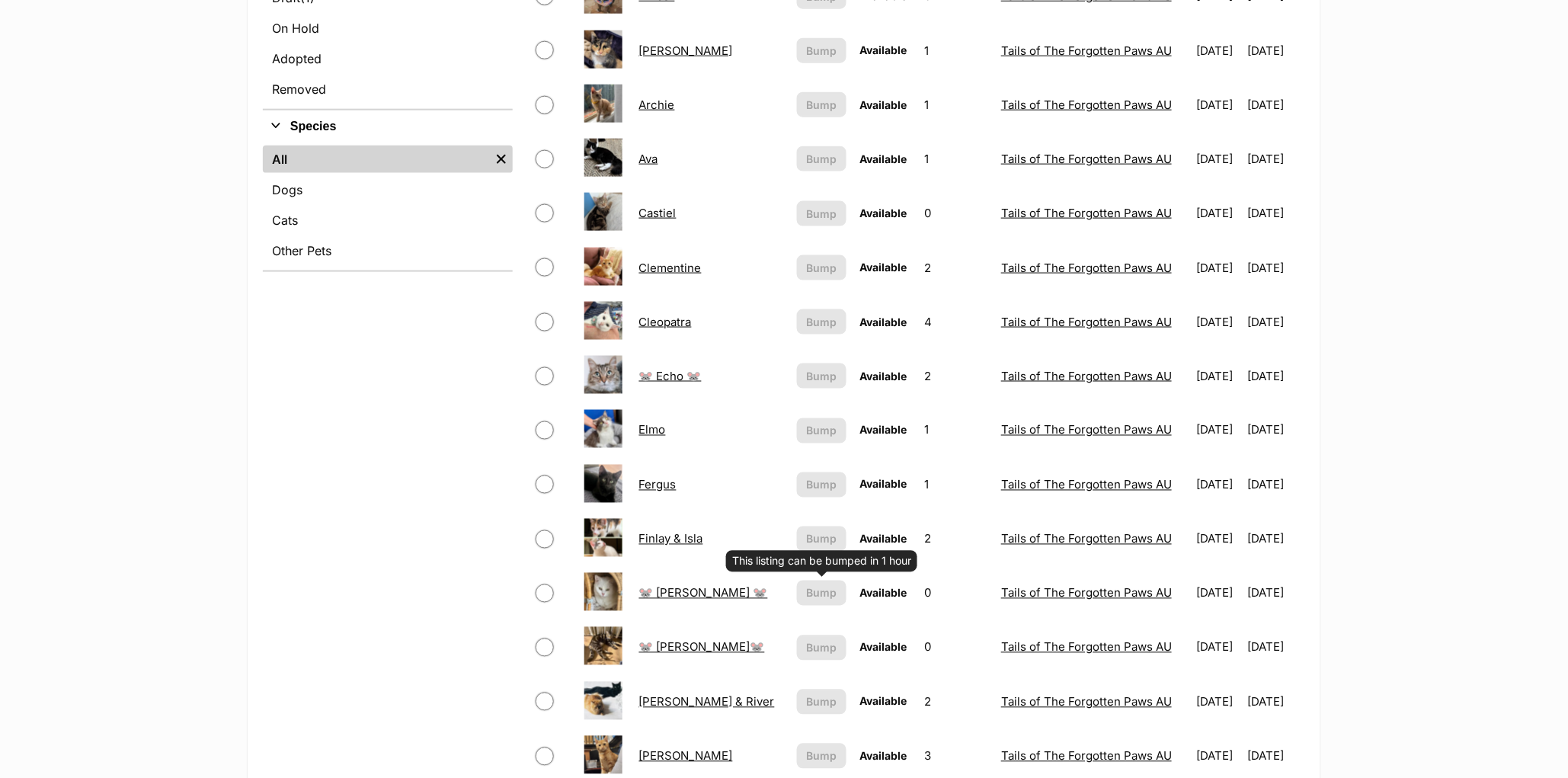
scroll to position [466, 0]
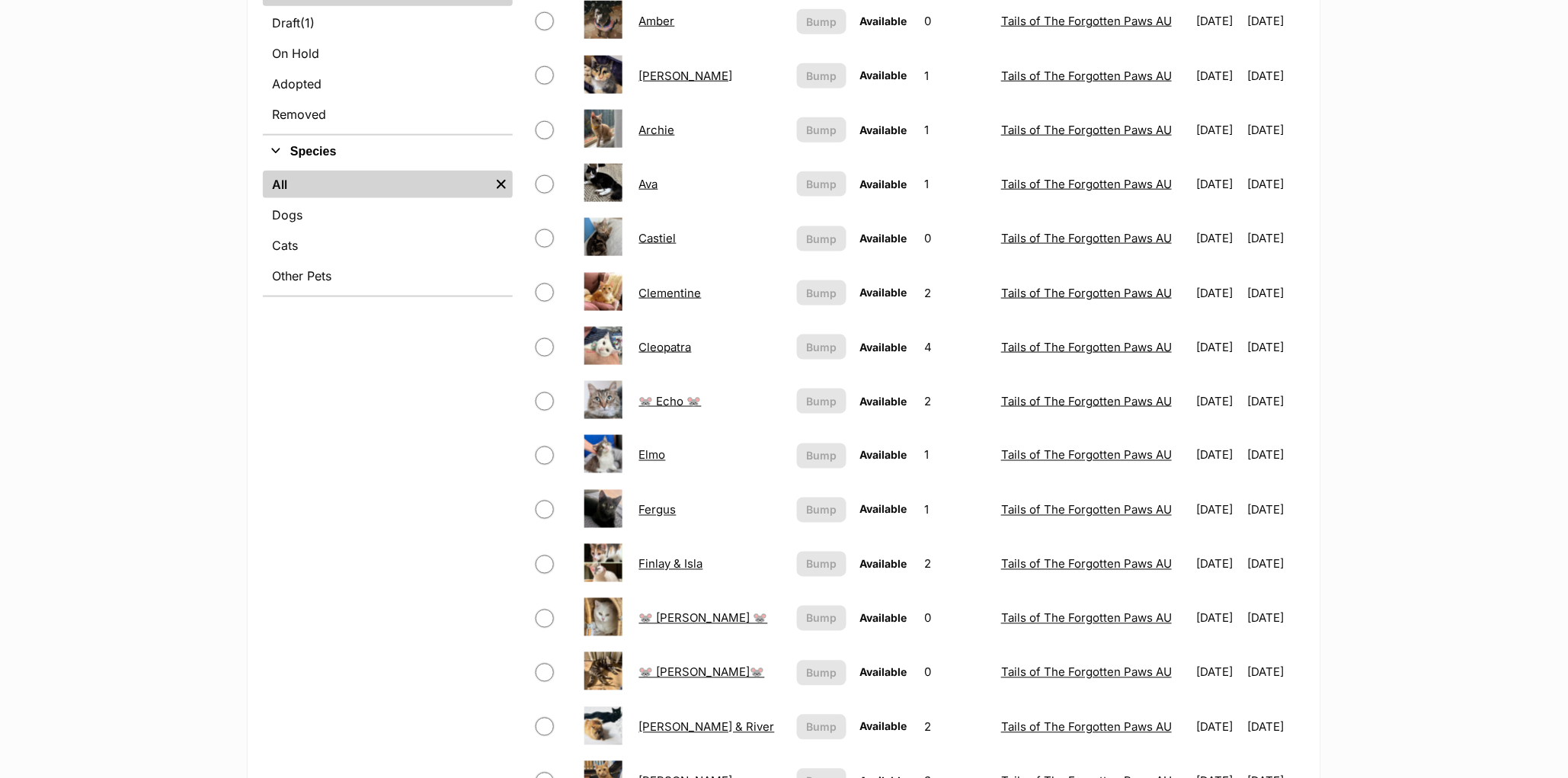
click at [657, 234] on link "Castiel" at bounding box center [658, 238] width 37 height 15
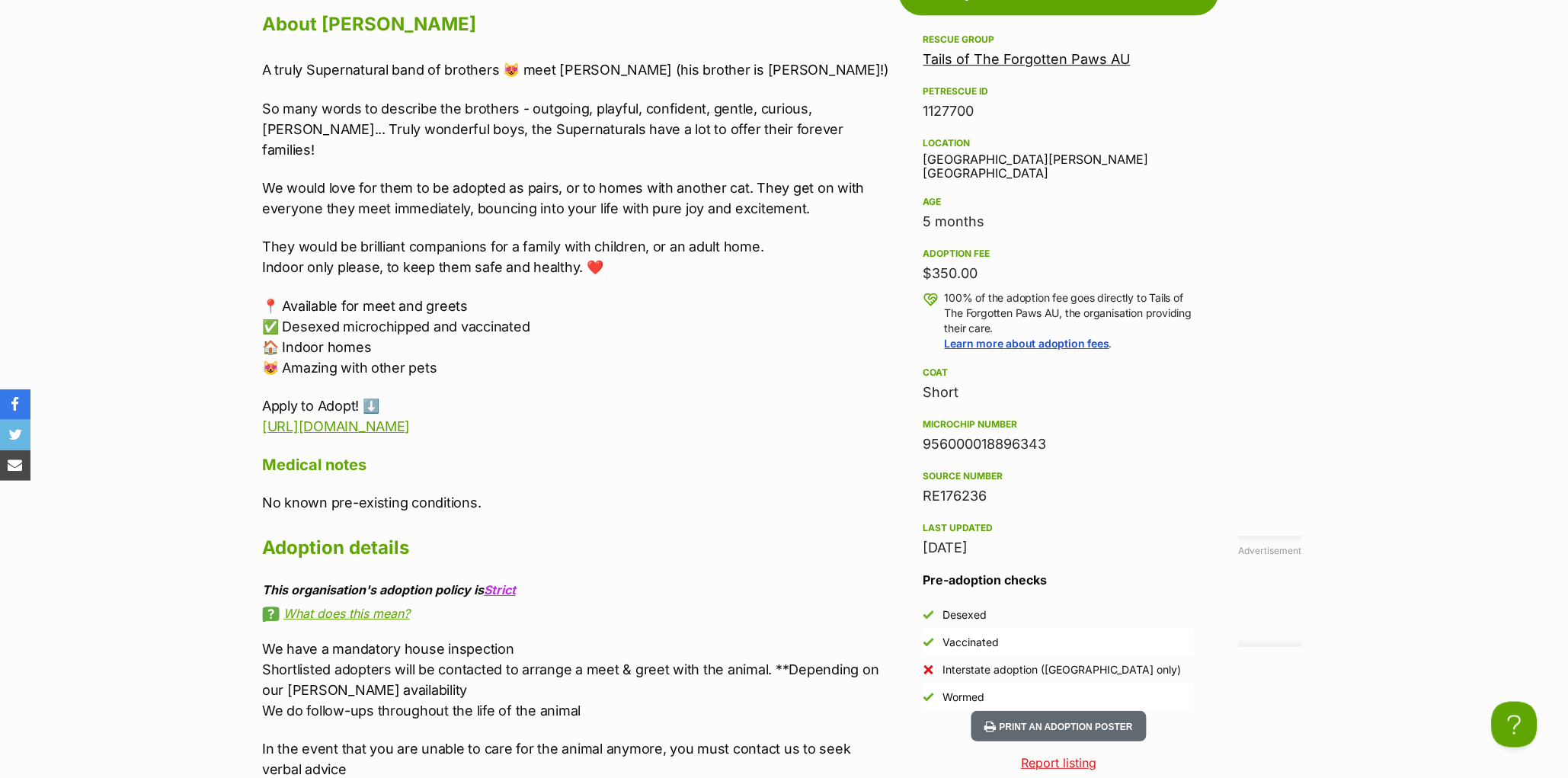
click at [253, 94] on div "Upload Videos About Castiel A truly Supernatural band of brothers 😻 meet Castie…" at bounding box center [569, 406] width 645 height 905
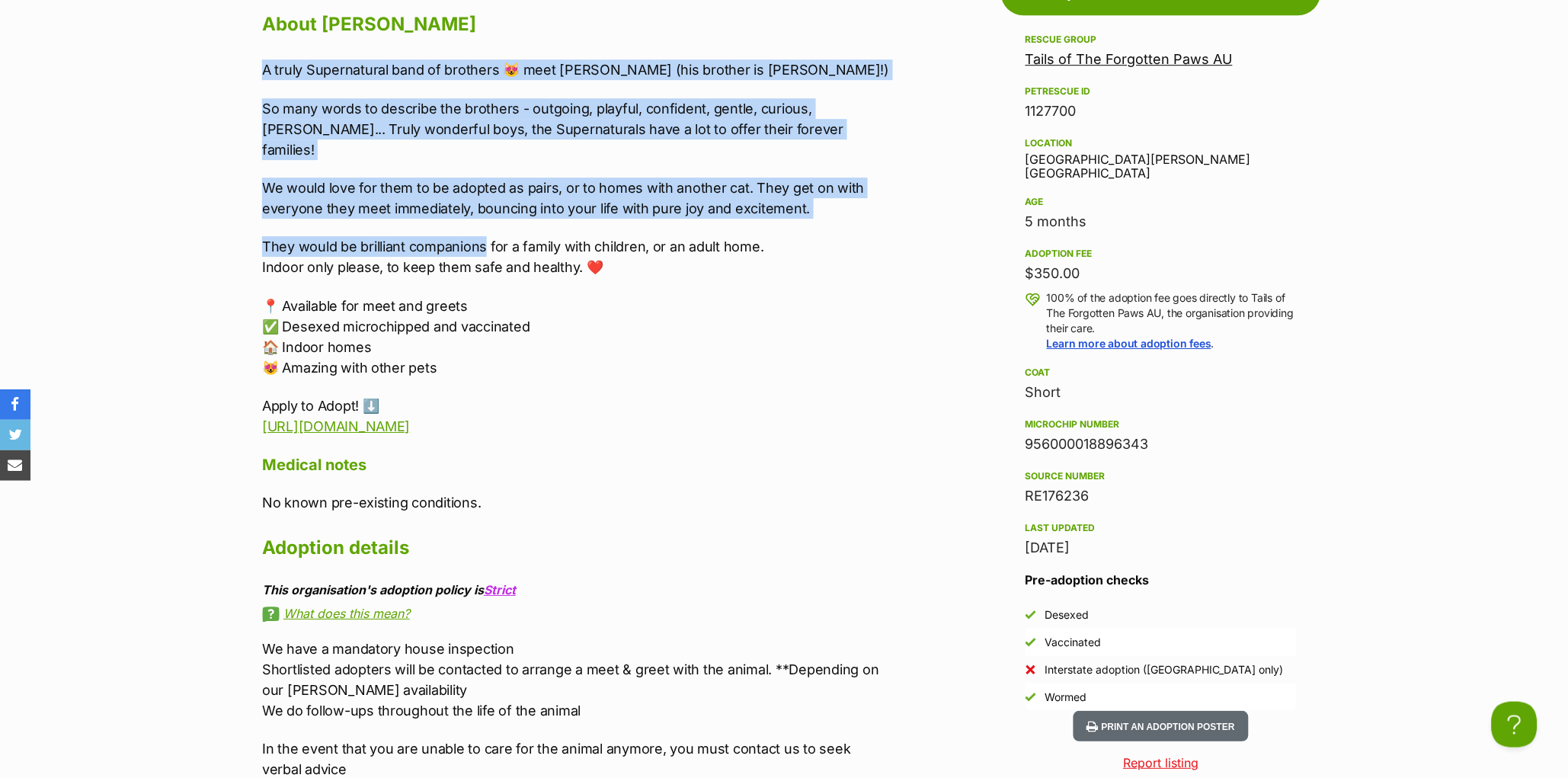
drag, startPoint x: 260, startPoint y: 100, endPoint x: 573, endPoint y: 439, distance: 461.4
click at [573, 439] on div "Upload Videos About Castiel A truly Supernatural band of brothers 😻 meet Castie…" at bounding box center [569, 406] width 645 height 905
copy div "A truly Supernatural band of brothers 😻 meet Castiel (his brother is Sam Winche…"
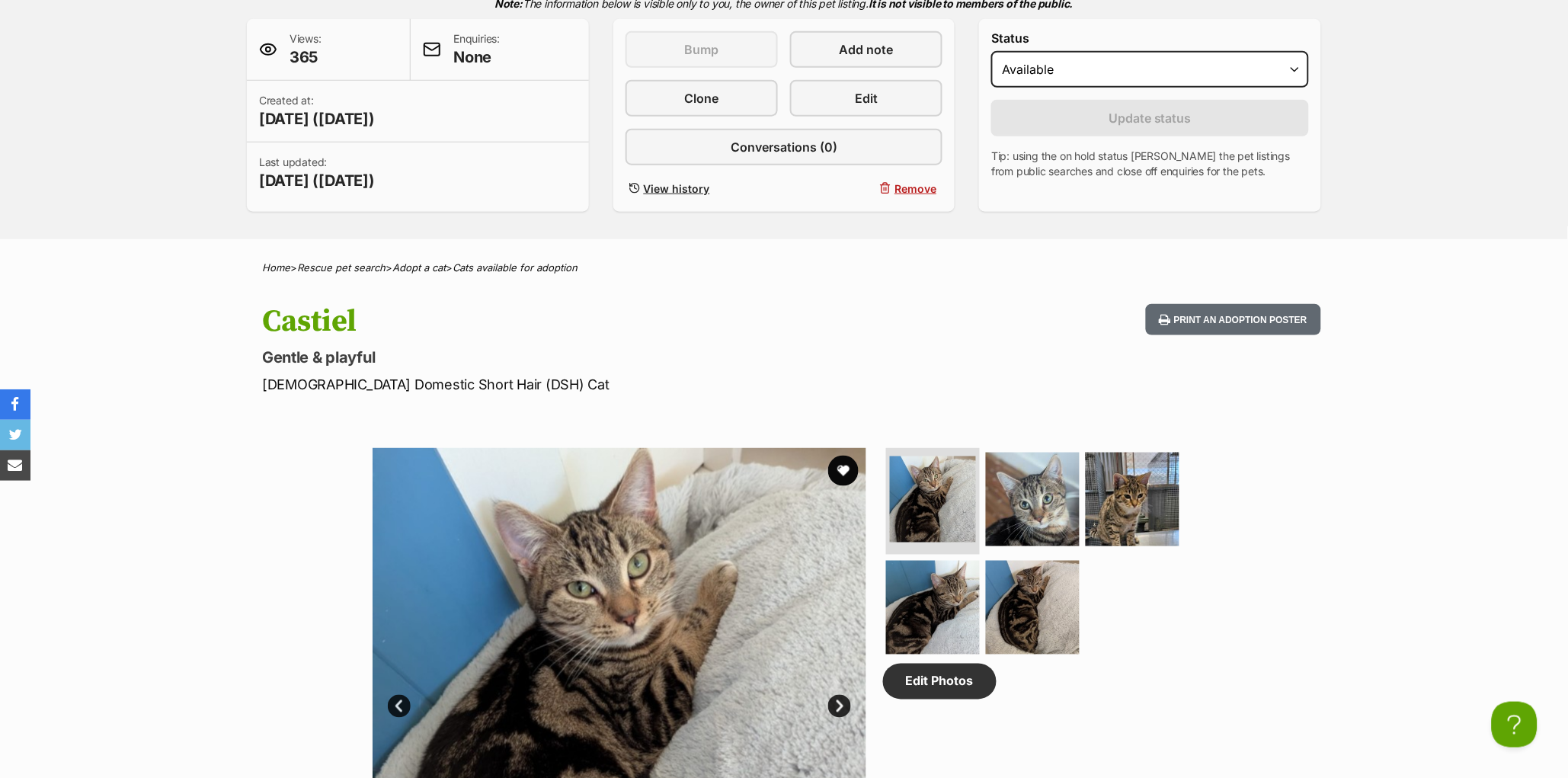
scroll to position [353, 0]
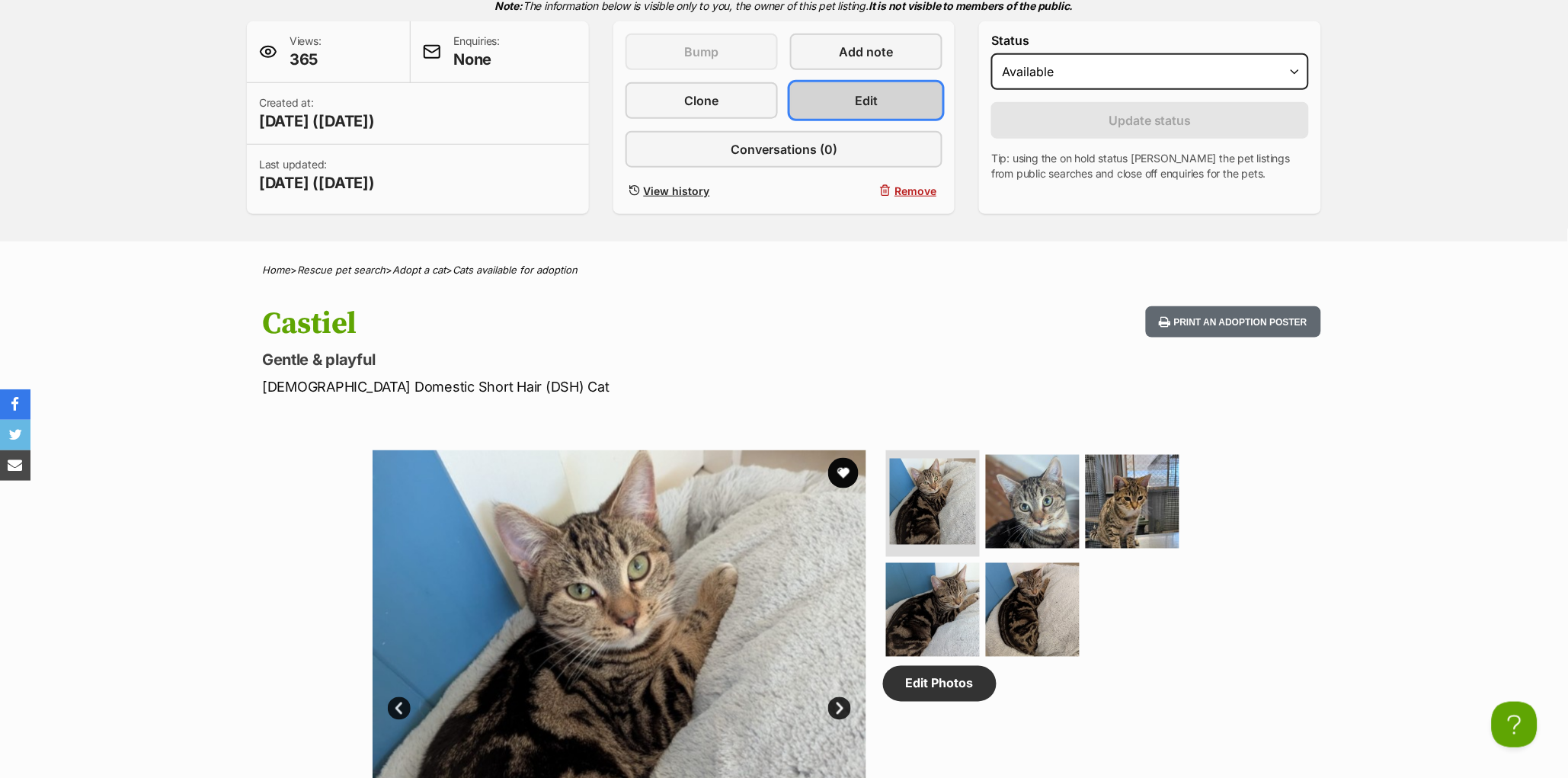
click at [869, 110] on span "Edit" at bounding box center [866, 100] width 23 height 18
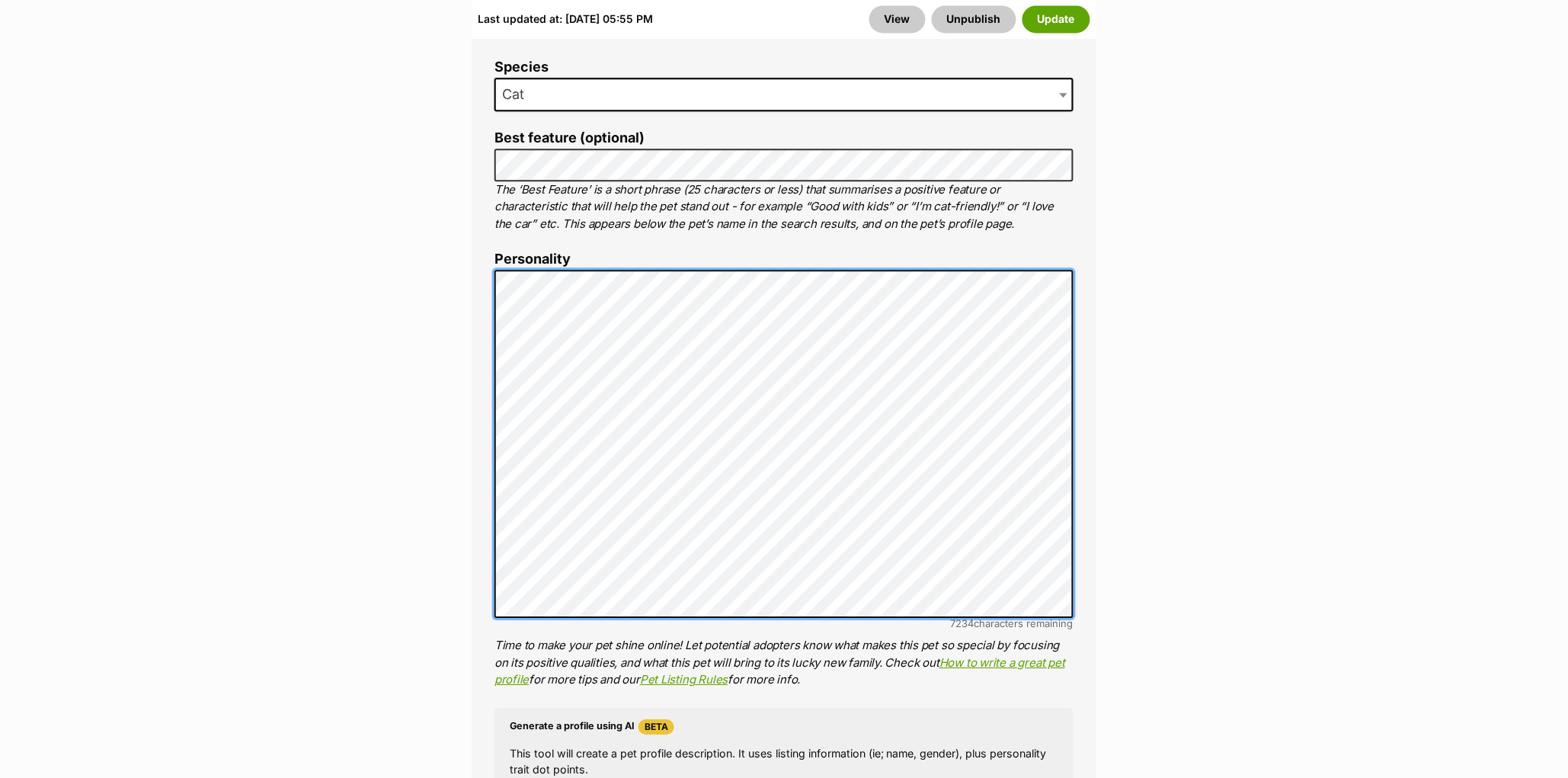
click at [493, 245] on div "About This Pet Name Henlo there, it looks like you might be using the pet name …" at bounding box center [784, 514] width 625 height 1288
click at [476, 241] on div "About This Pet Name Henlo there, it looks like you might be using the pet name …" at bounding box center [784, 514] width 625 height 1288
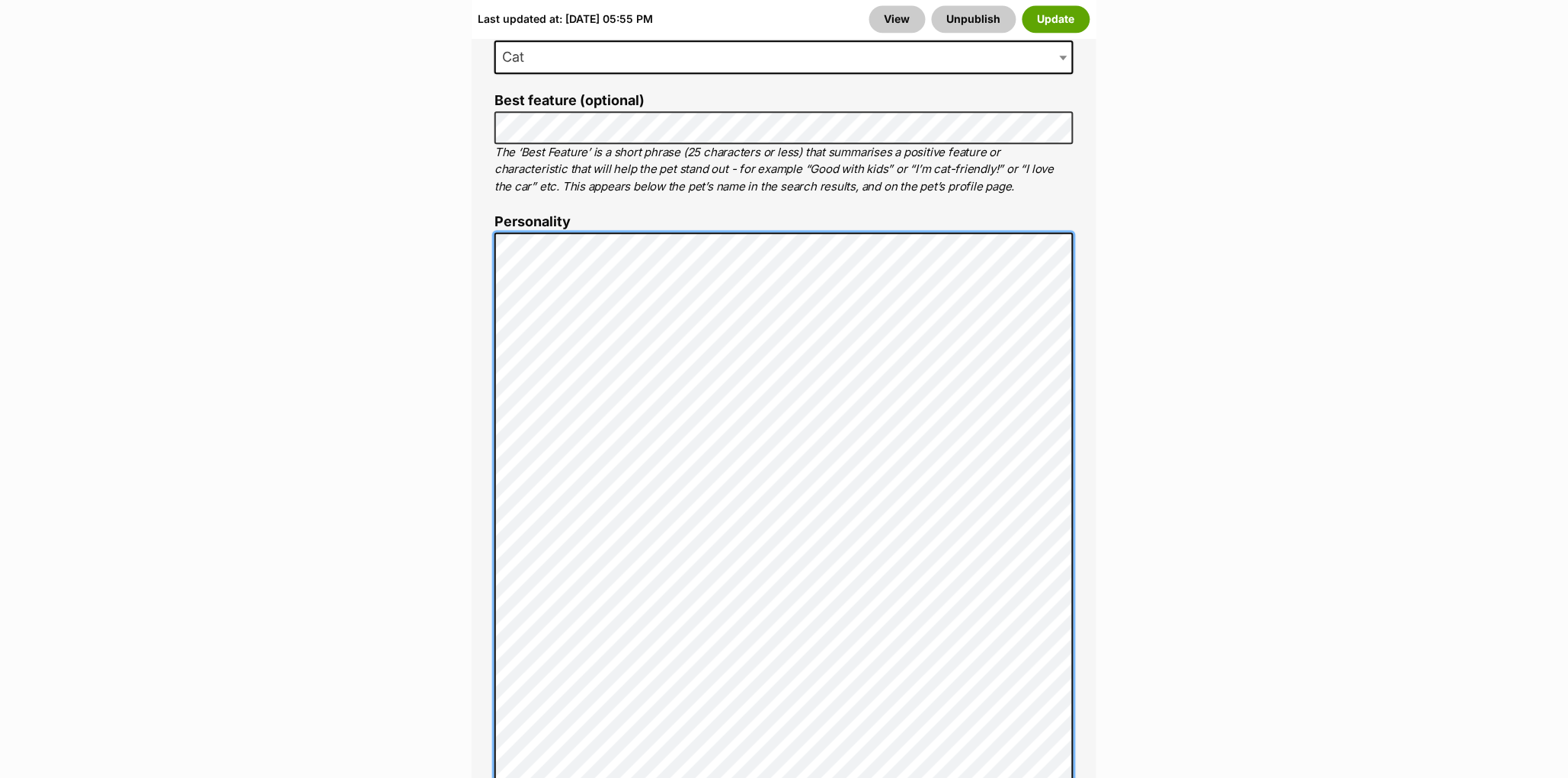
scroll to position [1095, 0]
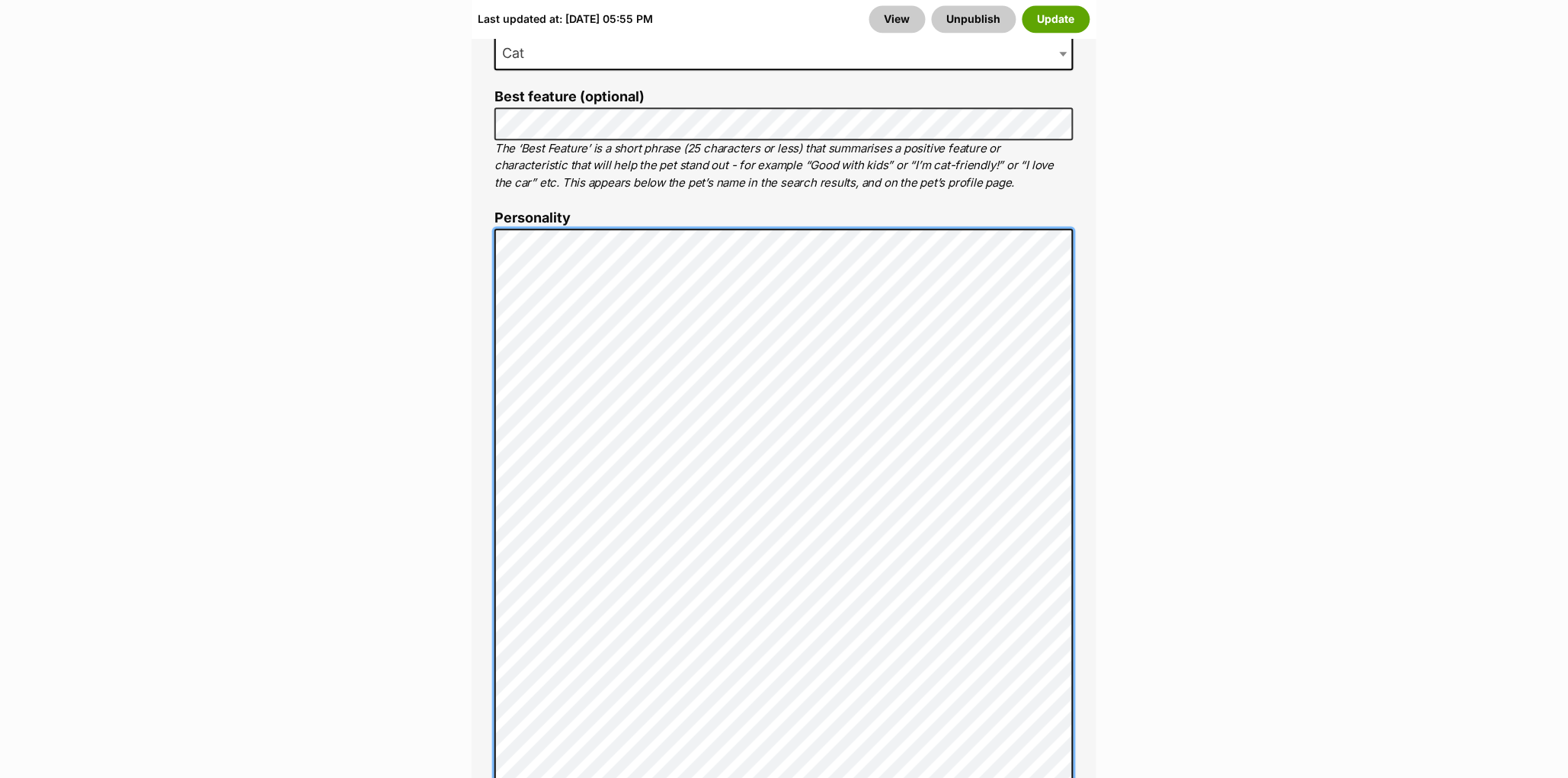
click at [483, 488] on div "About This Pet Name Henlo there, it looks like you might be using the pet name …" at bounding box center [784, 622] width 625 height 1587
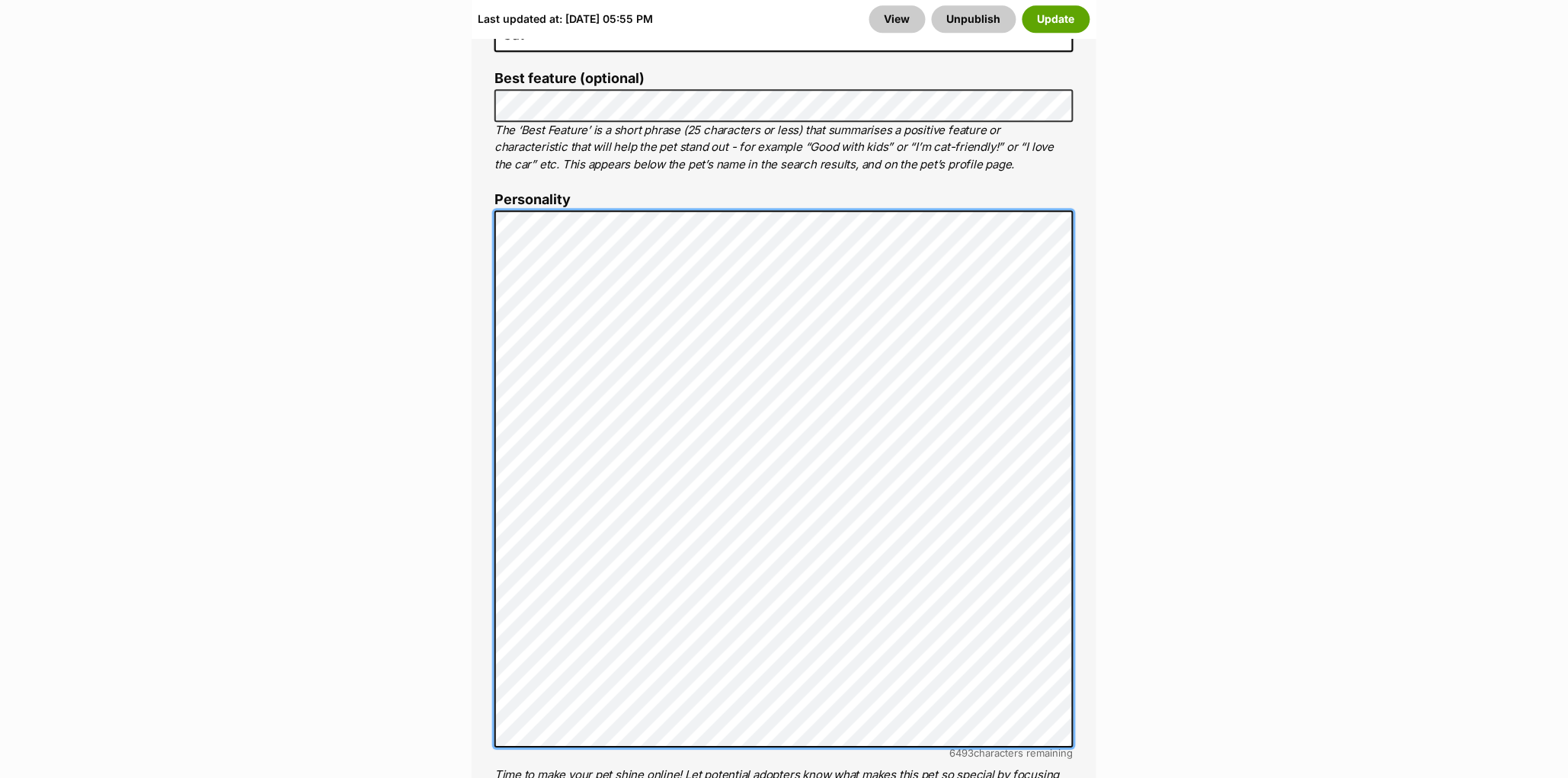
scroll to position [1115, 0]
click at [486, 545] on div "About This Pet Name Henlo there, it looks like you might be using the pet name …" at bounding box center [784, 548] width 625 height 1477
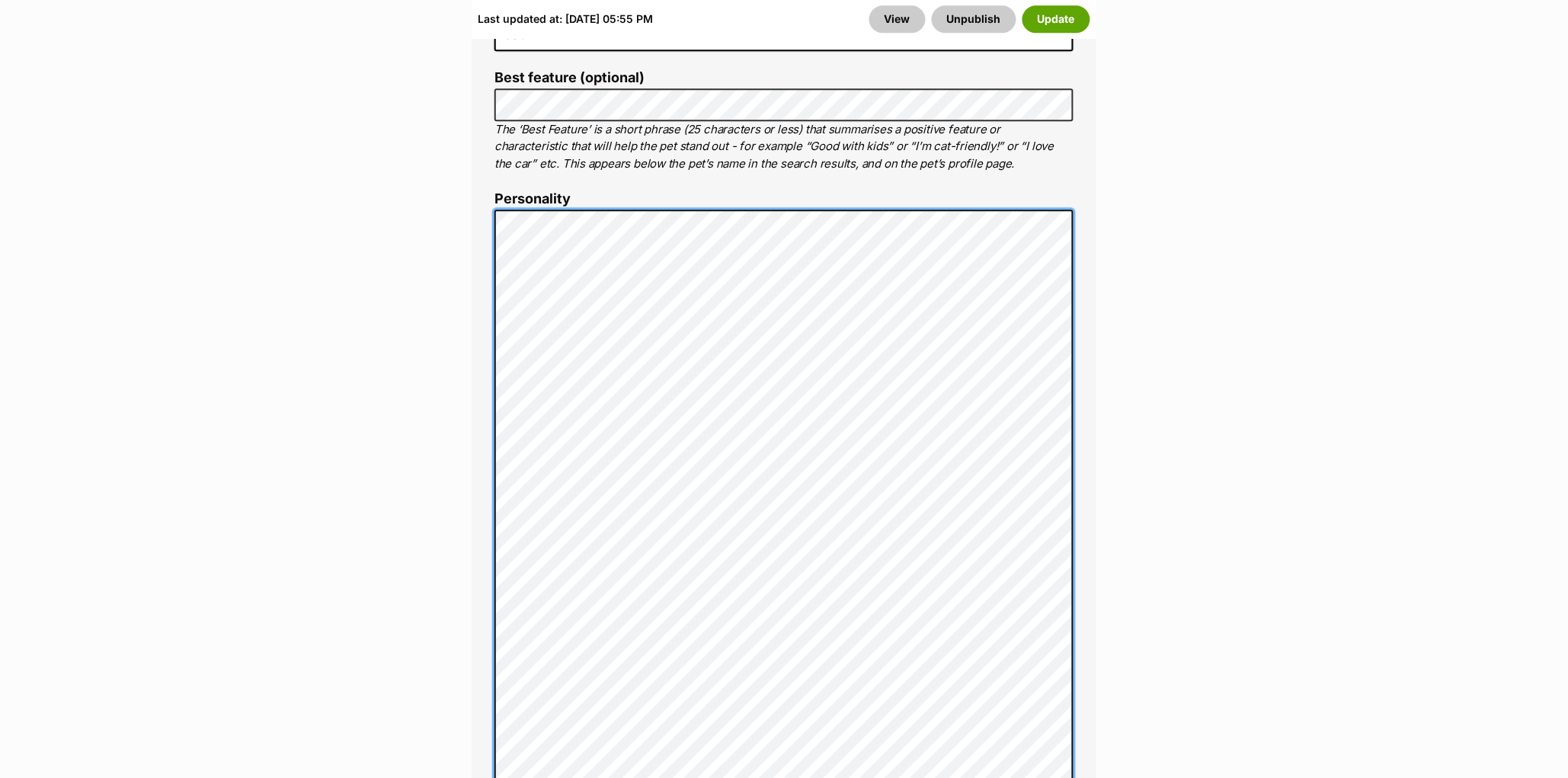
click at [487, 595] on div "About This Pet Name Henlo there, it looks like you might be using the pet name …" at bounding box center [784, 572] width 625 height 1524
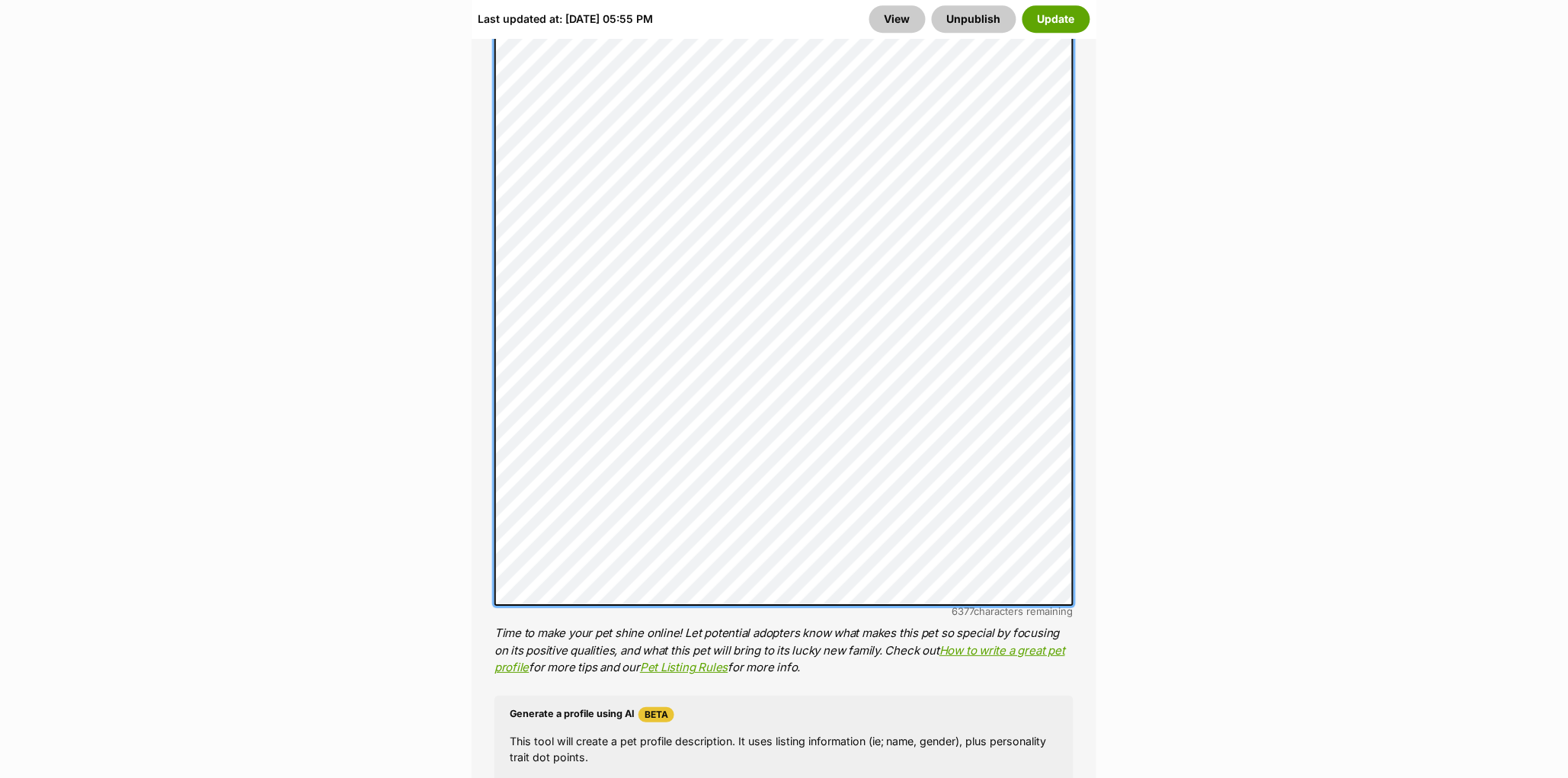
scroll to position [1422, 0]
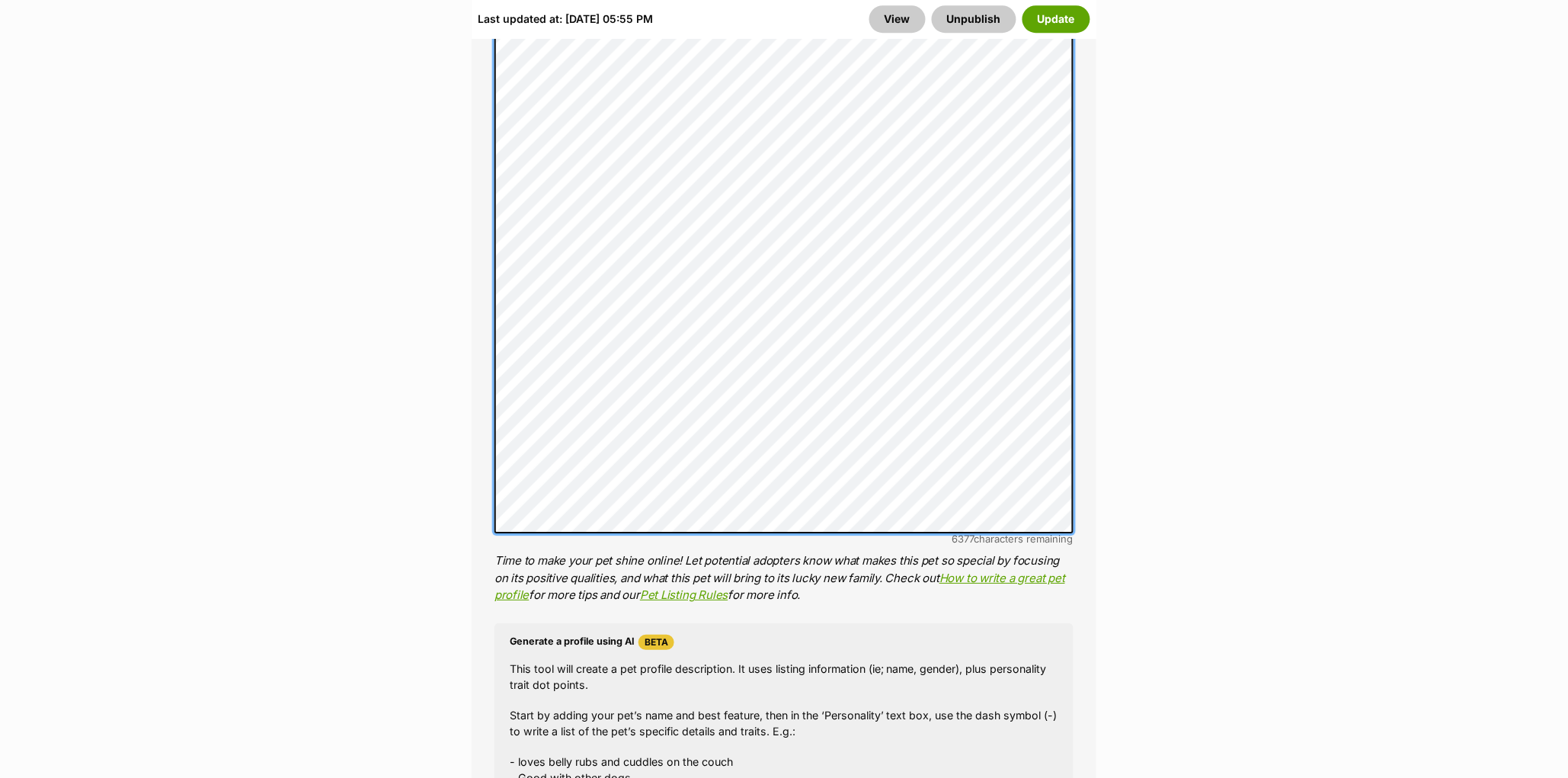
click at [479, 390] on div "About This Pet Name Henlo there, it looks like you might be using the pet name …" at bounding box center [784, 287] width 625 height 1571
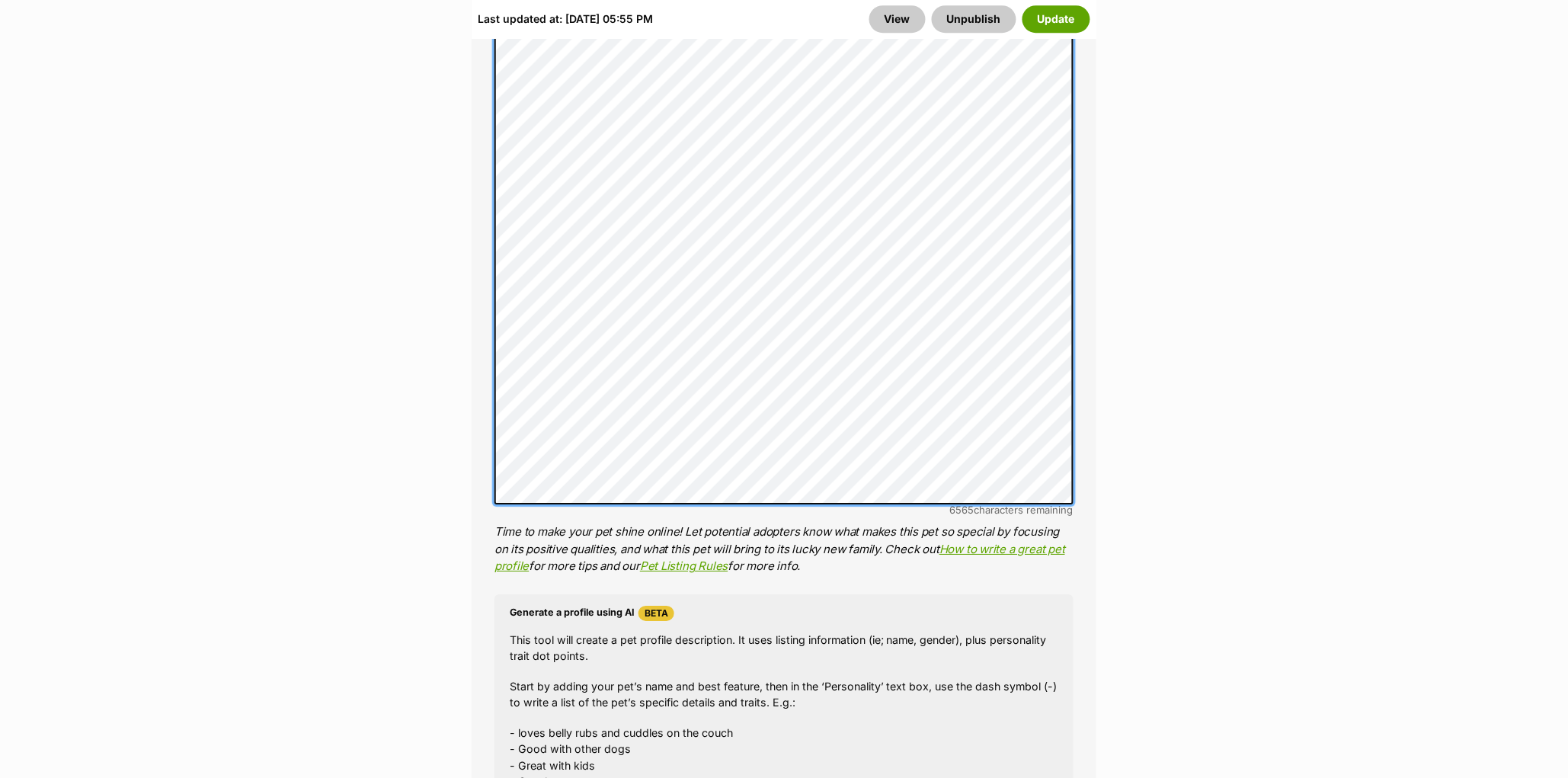
scroll to position [1232, 0]
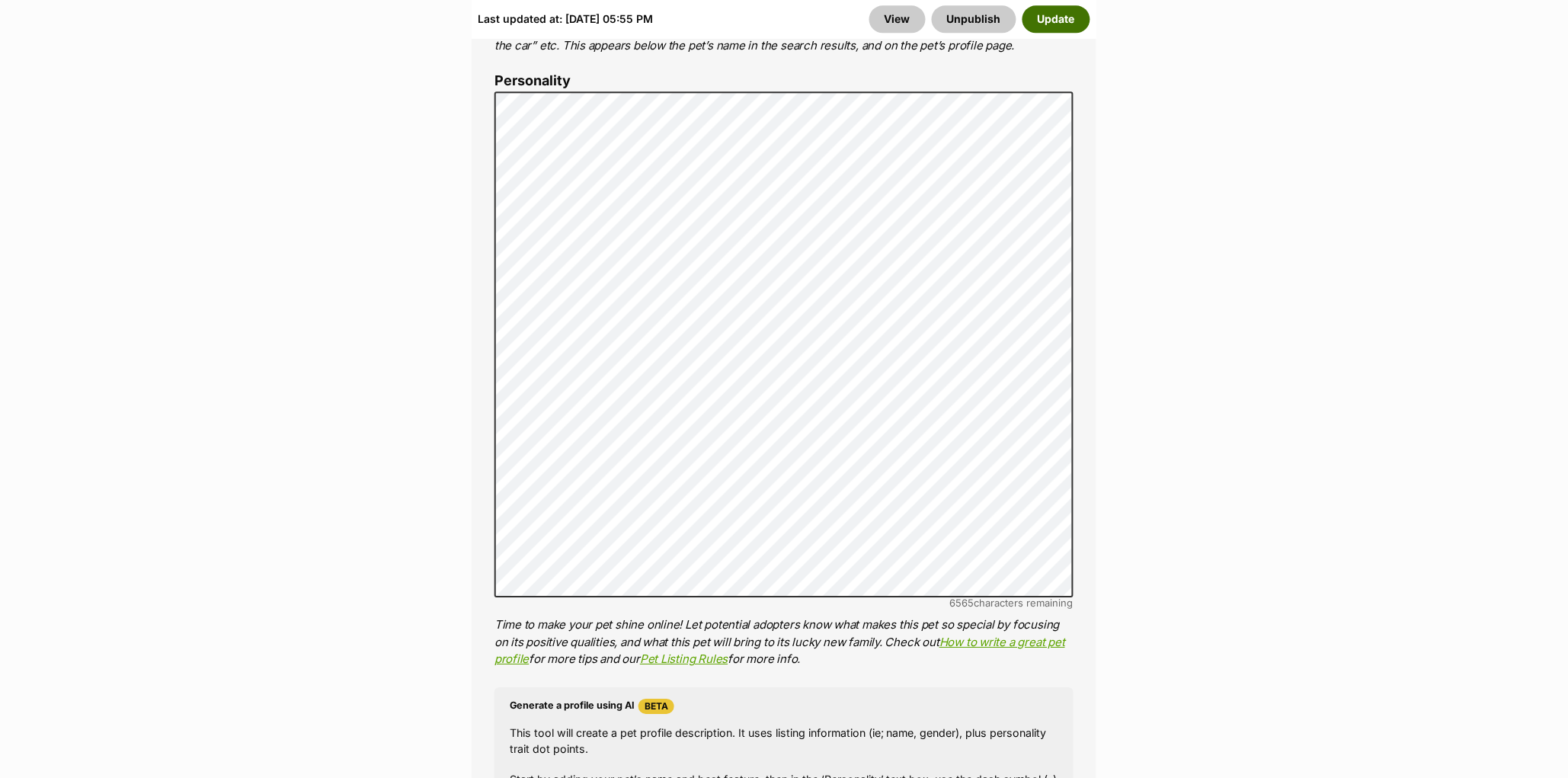
click at [1044, 18] on button "Update" at bounding box center [1056, 20] width 68 height 28
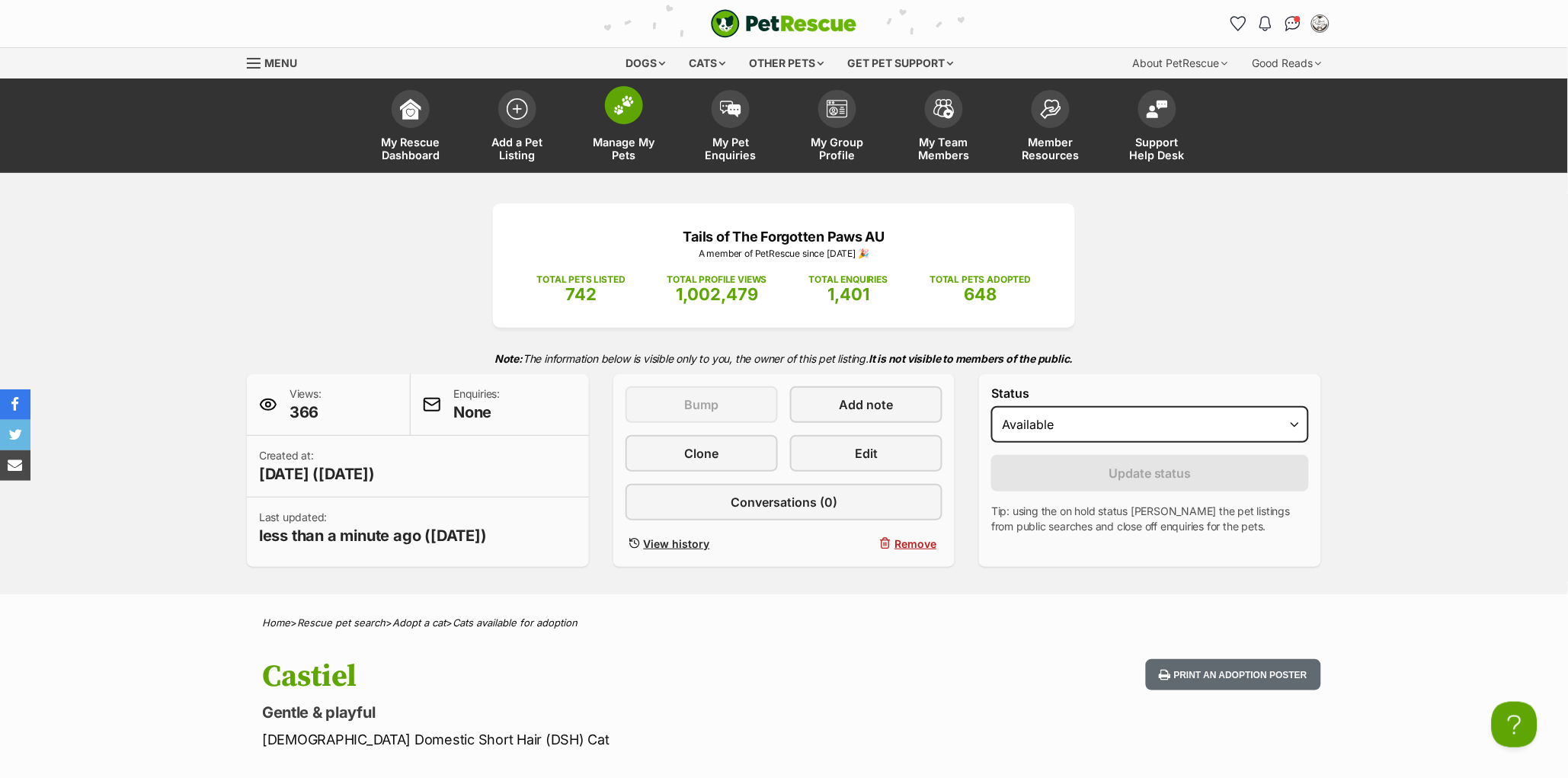
click at [624, 115] on span at bounding box center [624, 105] width 38 height 38
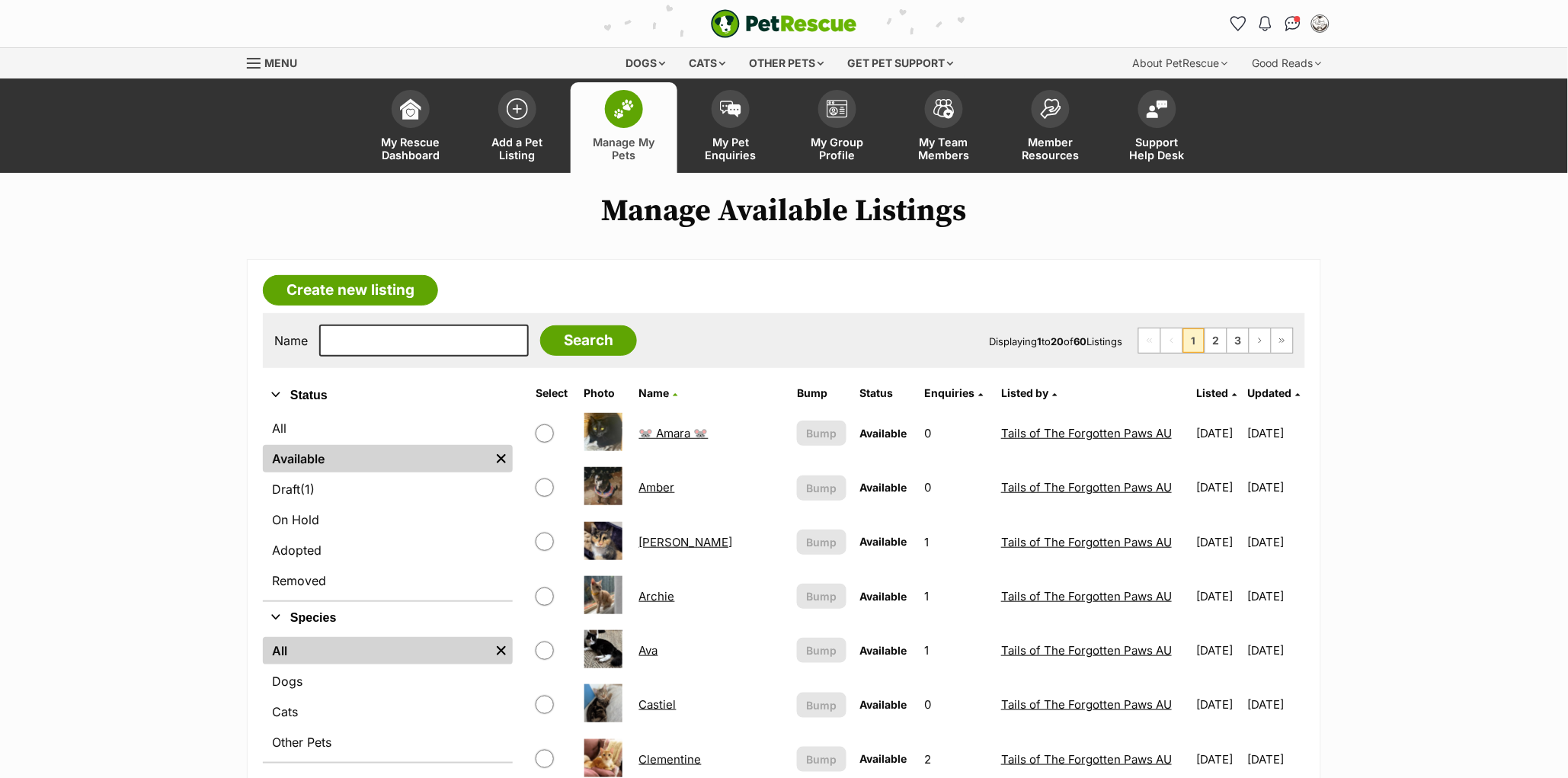
click at [1264, 392] on span "Updated" at bounding box center [1270, 393] width 44 height 13
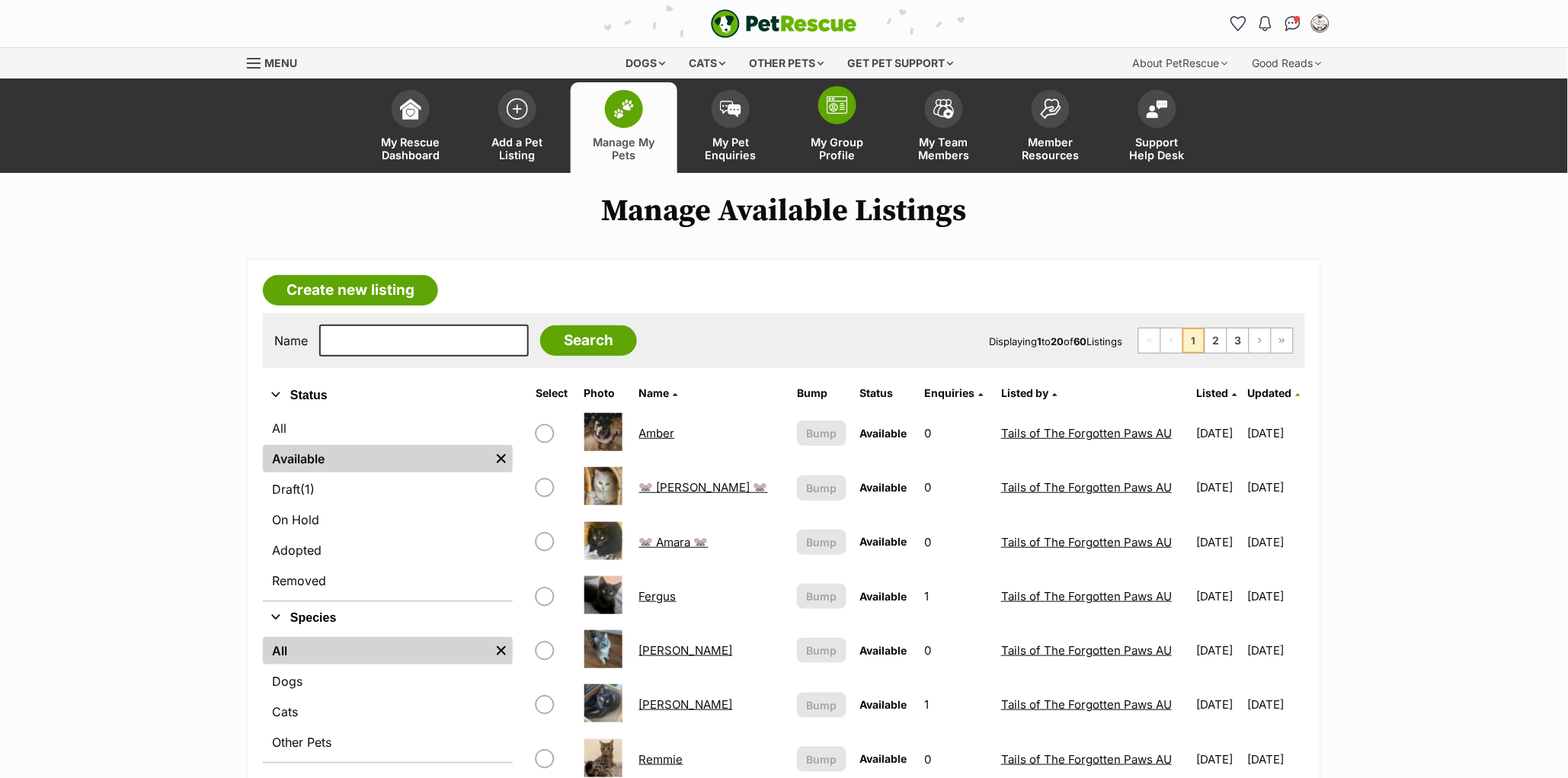
click at [840, 112] on img at bounding box center [837, 105] width 21 height 18
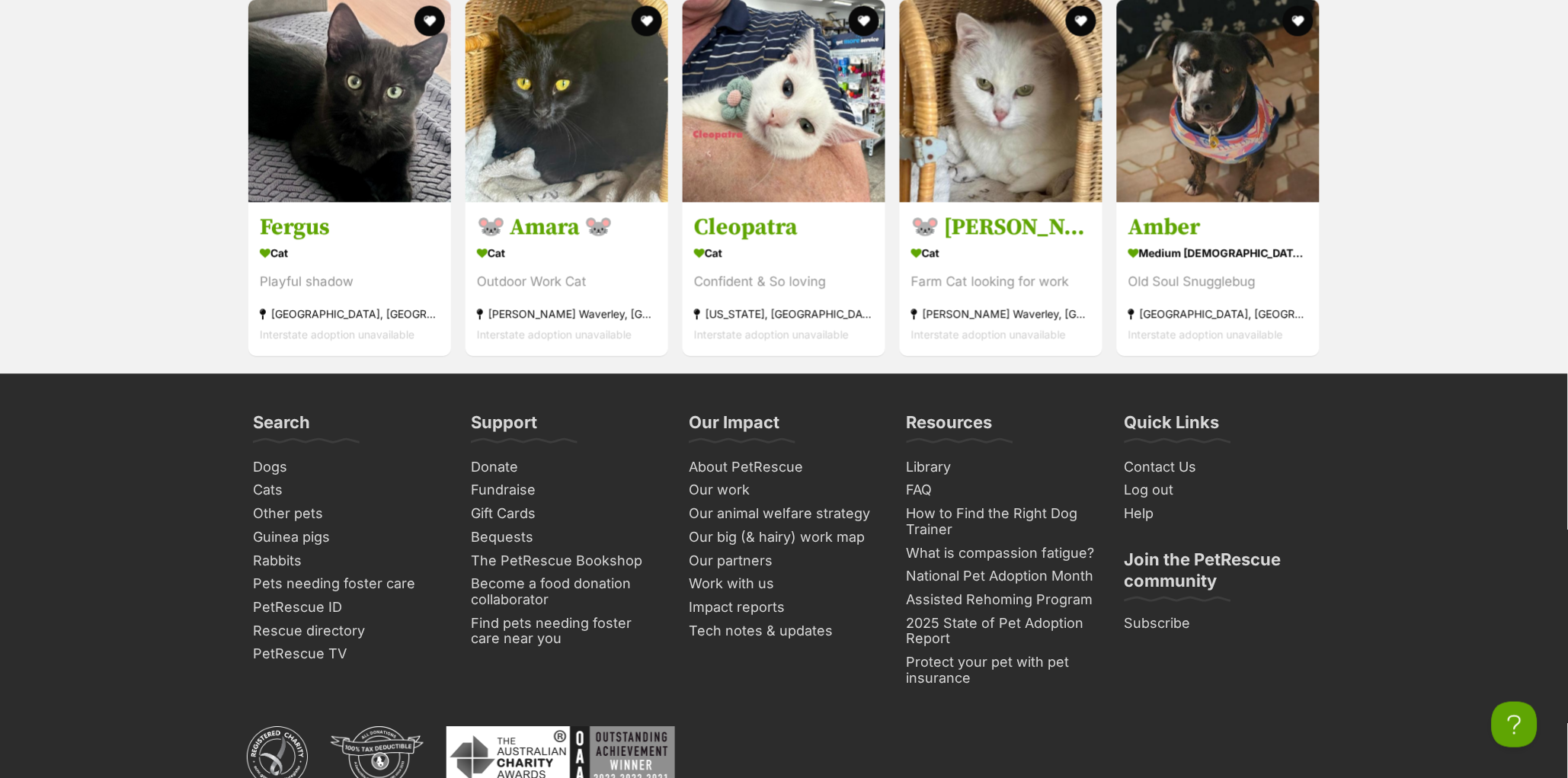
scroll to position [6291, 0]
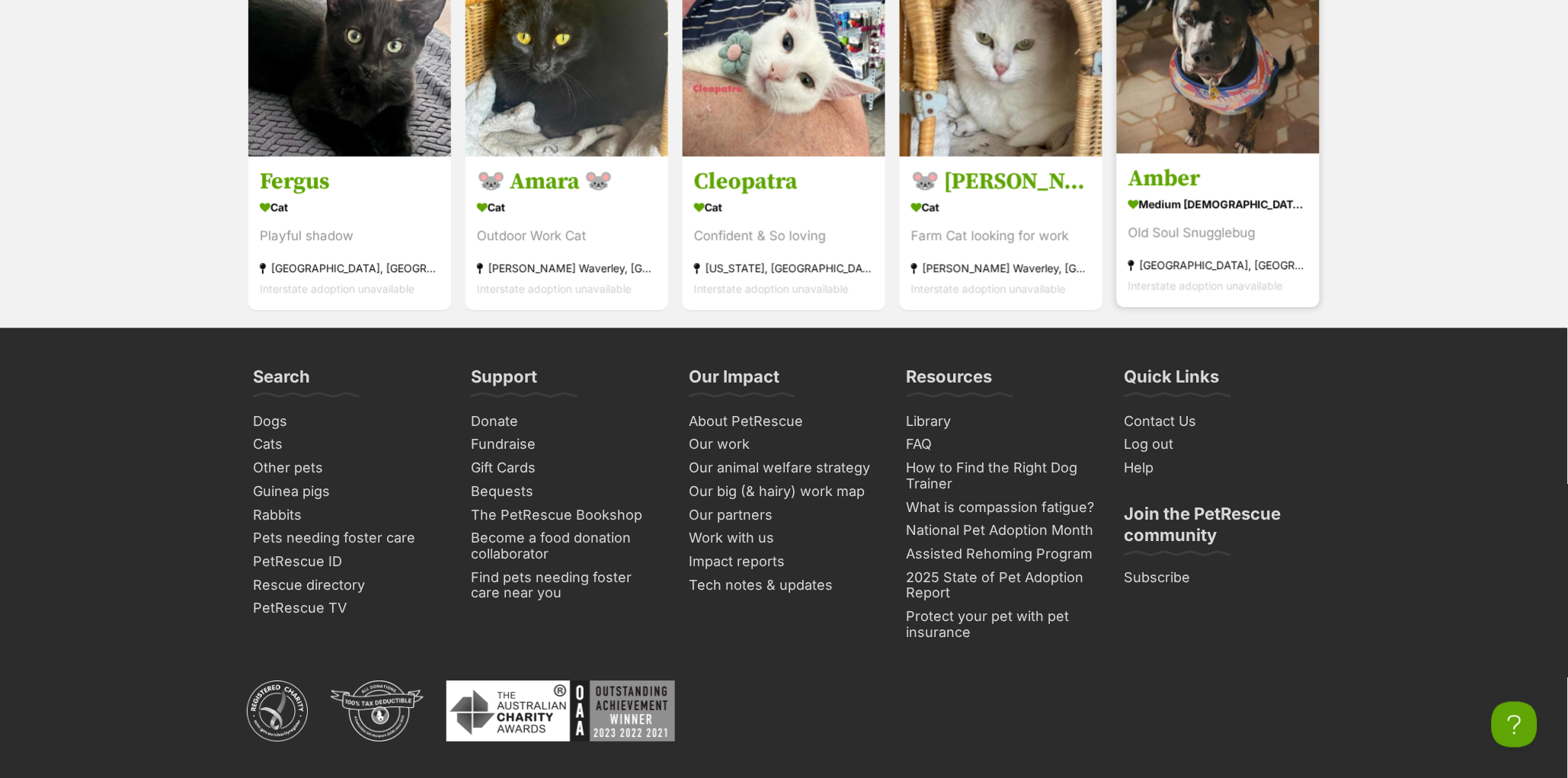
click at [1165, 193] on h3 "Amber" at bounding box center [1217, 179] width 180 height 29
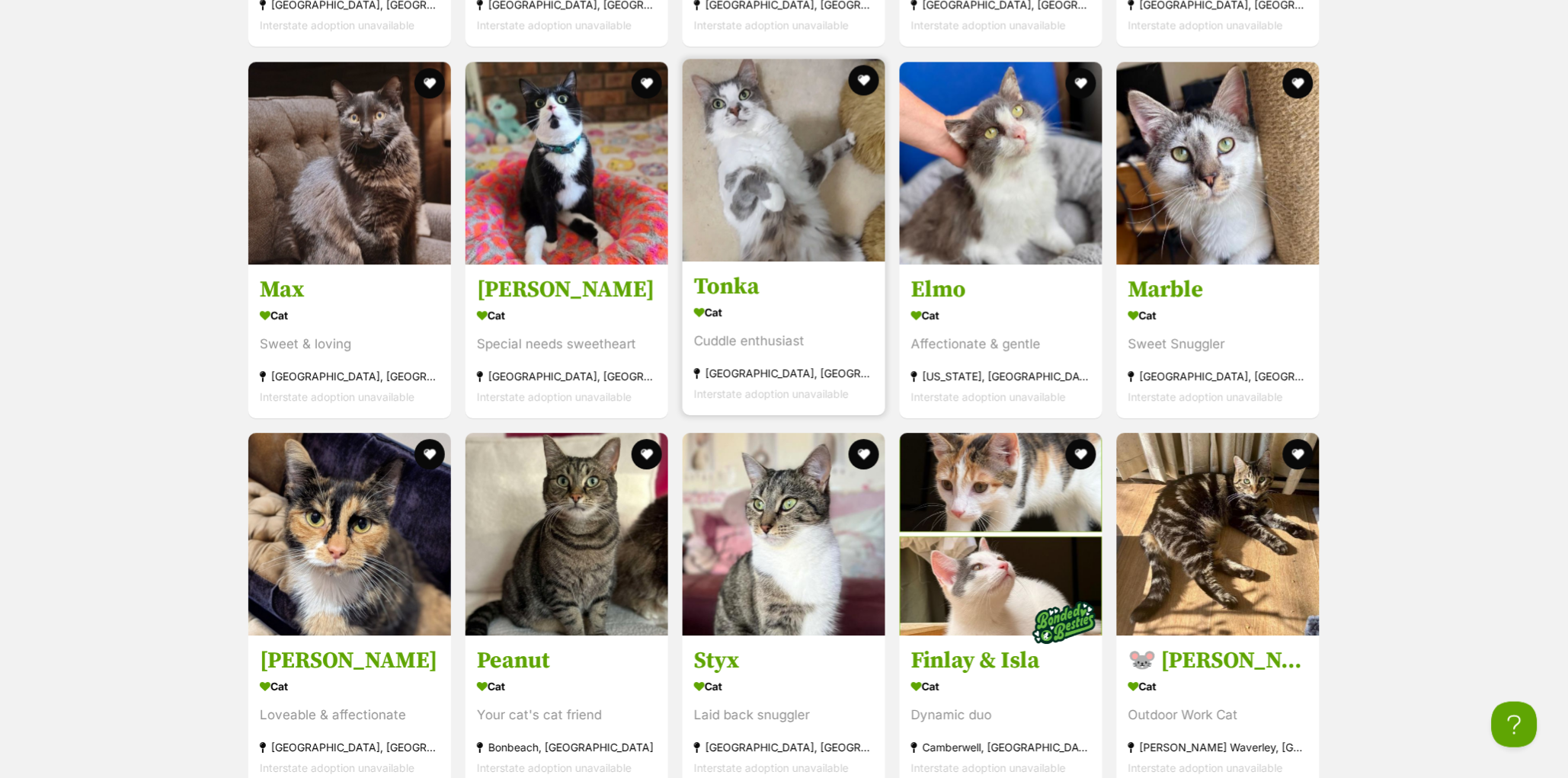
scroll to position [2648, 0]
